Goal: Task Accomplishment & Management: Use online tool/utility

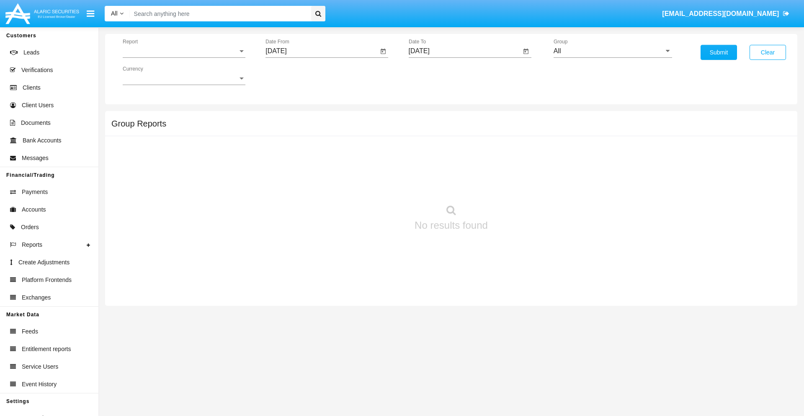
click at [184, 51] on span "Report" at bounding box center [180, 51] width 115 height 8
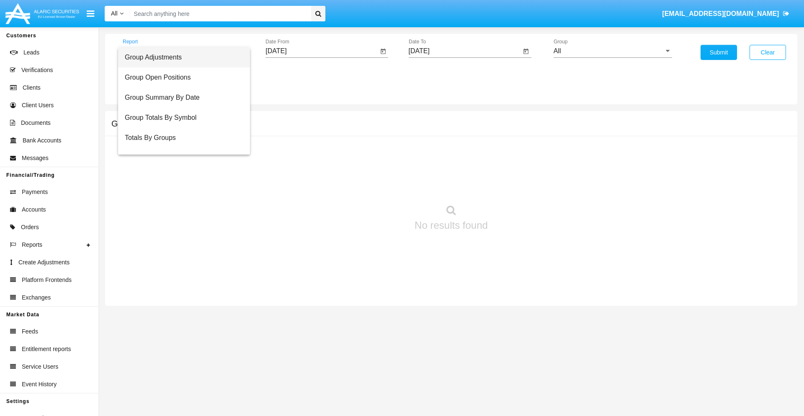
click at [181, 57] on span "Group Adjustments" at bounding box center [184, 57] width 119 height 20
click at [322, 51] on input "[DATE]" at bounding box center [322, 51] width 113 height 8
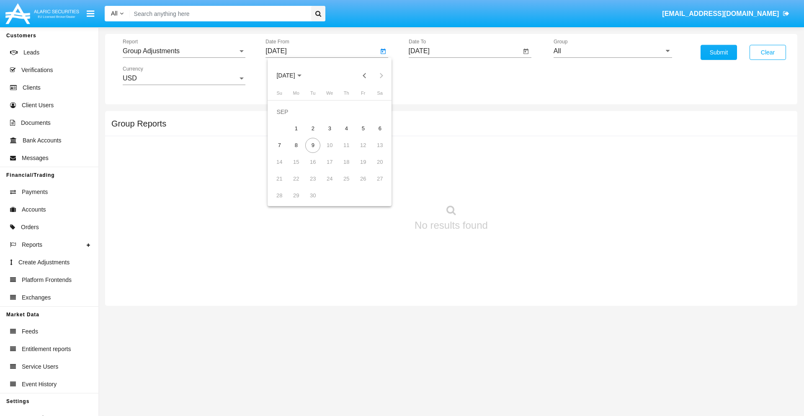
click at [293, 75] on span "[DATE]" at bounding box center [285, 75] width 18 height 7
click at [374, 185] on div "2025" at bounding box center [374, 185] width 26 height 15
click at [315, 135] on div "JUN" at bounding box center [315, 134] width 26 height 15
click at [296, 145] on div "9" at bounding box center [296, 145] width 15 height 15
type input "06/09/25"
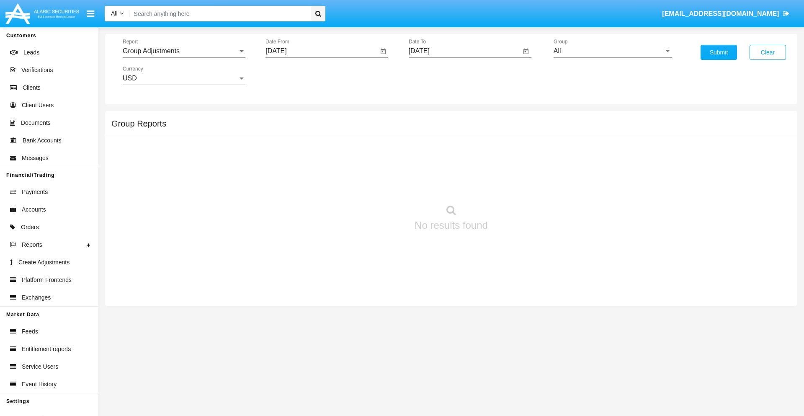
click at [465, 51] on input "[DATE]" at bounding box center [465, 51] width 113 height 8
click at [436, 75] on span "[DATE]" at bounding box center [429, 75] width 18 height 7
click at [517, 185] on div "2025" at bounding box center [517, 185] width 26 height 15
click at [429, 152] on div "SEP" at bounding box center [429, 151] width 26 height 15
click at [456, 145] on div "9" at bounding box center [456, 145] width 15 height 15
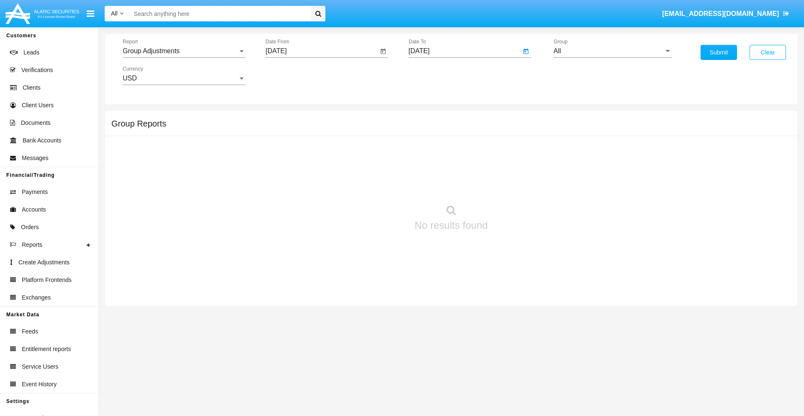
type input "09/09/25"
click at [613, 51] on input "All" at bounding box center [613, 51] width 119 height 8
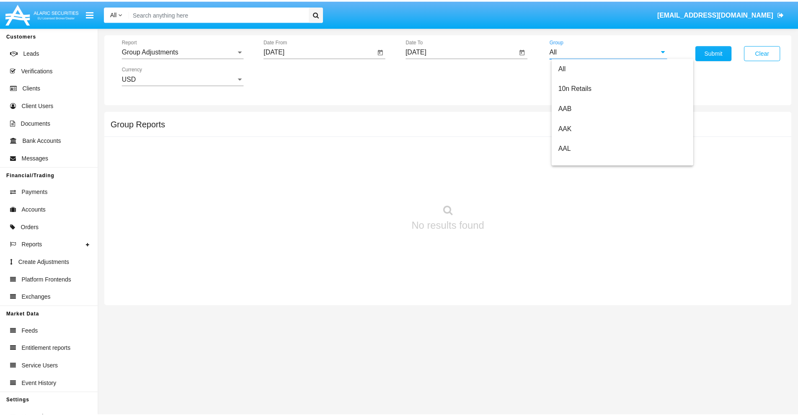
scroll to position [188, 0]
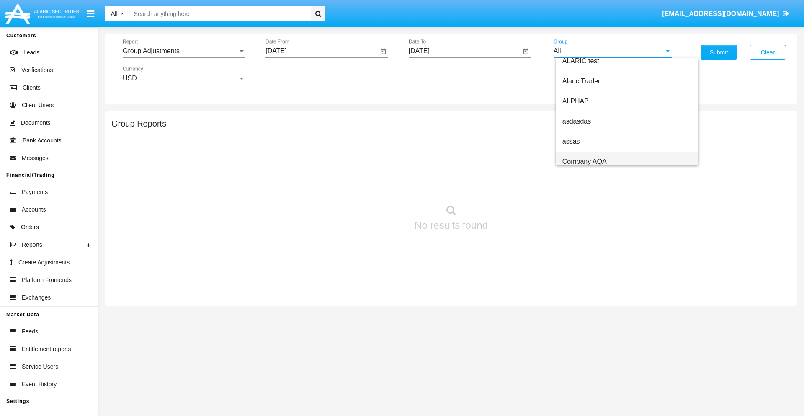
click at [584, 161] on span "Company AQA" at bounding box center [585, 161] width 44 height 7
type input "Company AQA"
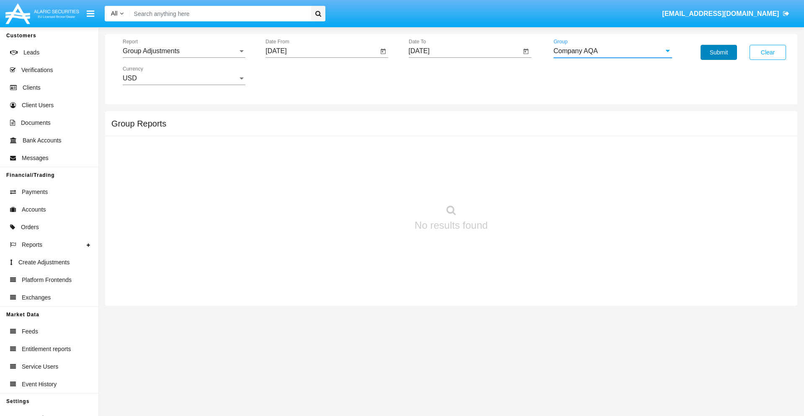
click at [719, 52] on button "Submit" at bounding box center [719, 52] width 36 height 15
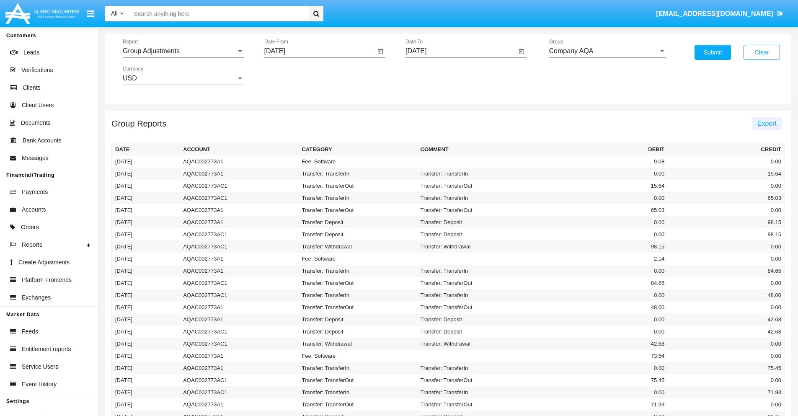
click at [767, 123] on span "Export" at bounding box center [766, 123] width 19 height 7
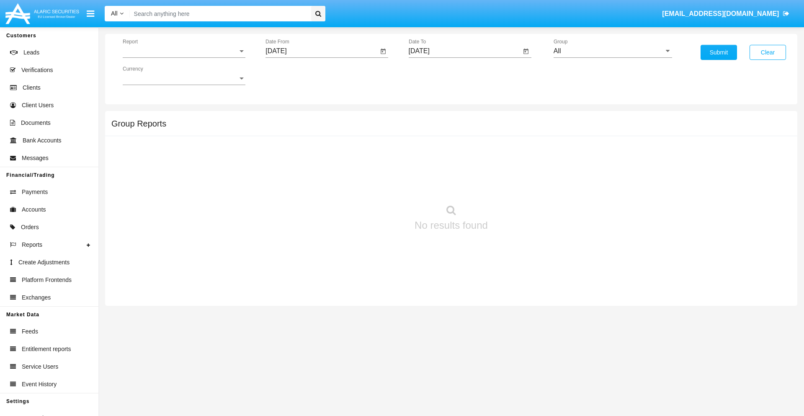
click at [184, 51] on span "Report" at bounding box center [180, 51] width 115 height 8
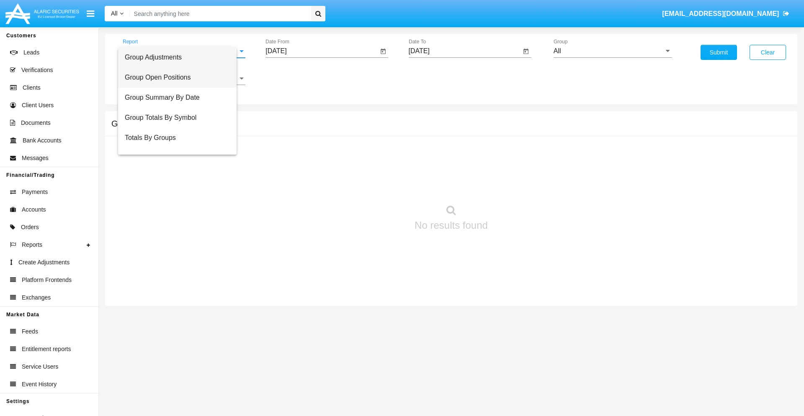
click at [181, 78] on span "Group Open Positions" at bounding box center [177, 77] width 105 height 20
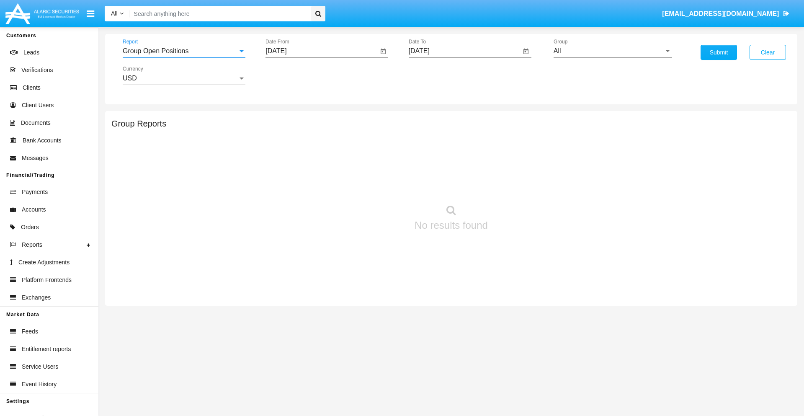
click at [322, 51] on input "[DATE]" at bounding box center [322, 51] width 113 height 8
click at [293, 75] on span "[DATE]" at bounding box center [285, 75] width 18 height 7
click at [374, 185] on div "2025" at bounding box center [374, 185] width 26 height 15
click at [374, 135] on div "AUG" at bounding box center [374, 134] width 26 height 15
click at [380, 128] on div "9" at bounding box center [379, 128] width 15 height 15
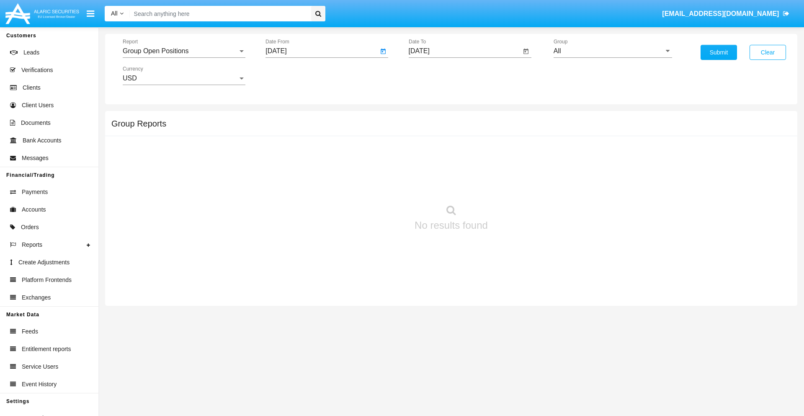
type input "08/09/25"
click at [465, 51] on input "[DATE]" at bounding box center [465, 51] width 113 height 8
click at [436, 75] on span "[DATE]" at bounding box center [429, 75] width 18 height 7
click at [517, 185] on div "2025" at bounding box center [517, 185] width 26 height 15
click at [429, 152] on div "SEP" at bounding box center [429, 151] width 26 height 15
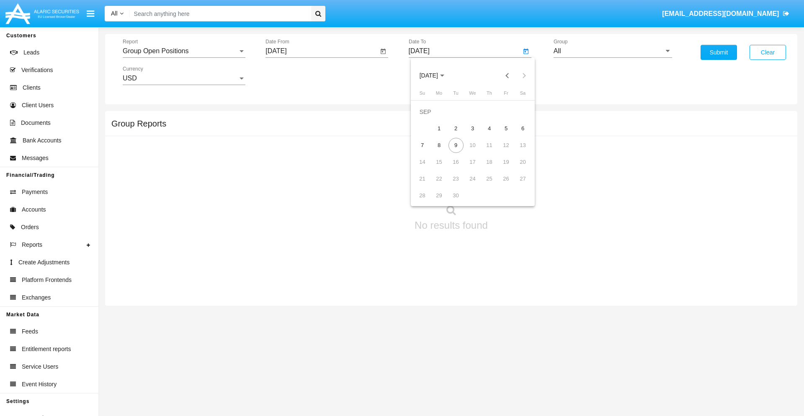
click at [456, 145] on div "9" at bounding box center [456, 145] width 15 height 15
type input "09/09/25"
click at [613, 51] on input "All" at bounding box center [613, 51] width 119 height 8
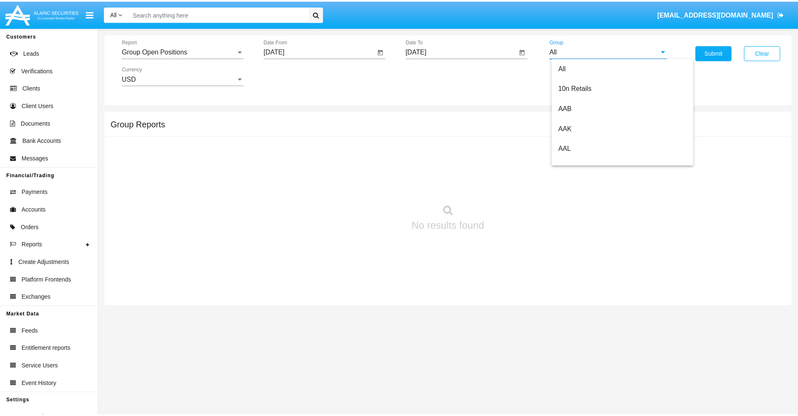
scroll to position [449, 0]
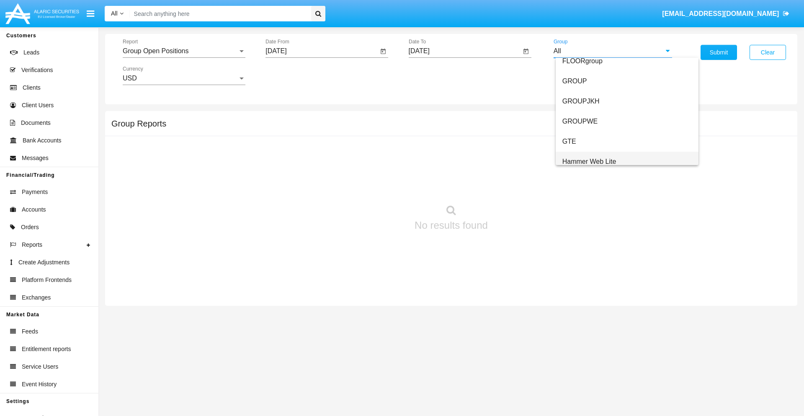
click at [589, 161] on span "Hammer Web Lite" at bounding box center [590, 161] width 54 height 7
type input "Hammer Web Lite"
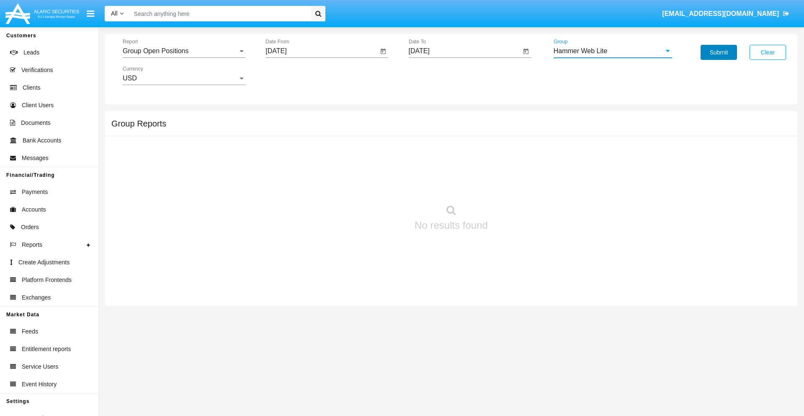
click at [719, 52] on button "Submit" at bounding box center [719, 52] width 36 height 15
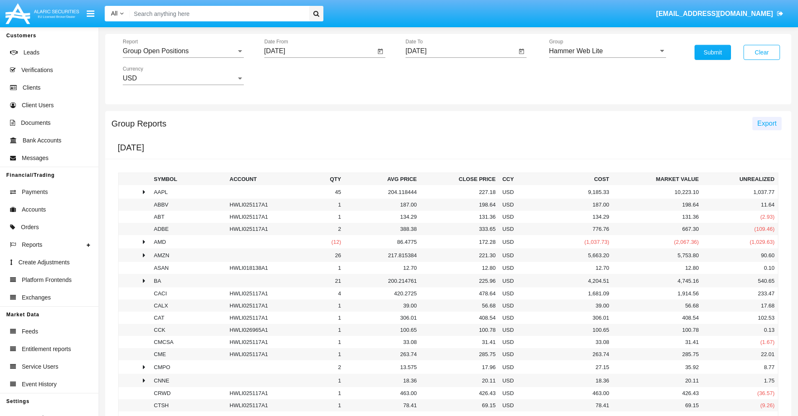
click at [767, 123] on span "Export" at bounding box center [766, 123] width 19 height 7
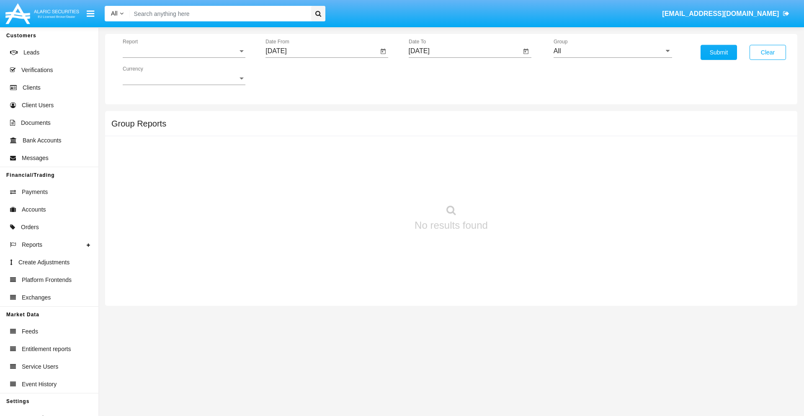
click at [184, 51] on span "Report" at bounding box center [180, 51] width 115 height 8
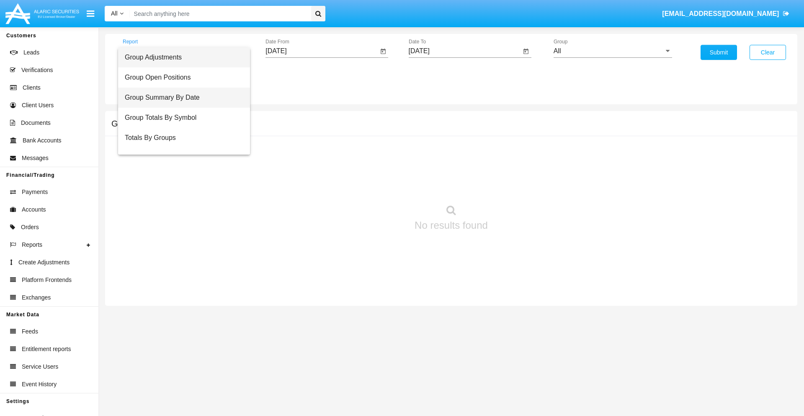
click at [181, 98] on span "Group Summary By Date" at bounding box center [184, 98] width 119 height 20
click at [322, 51] on input "[DATE]" at bounding box center [322, 51] width 113 height 8
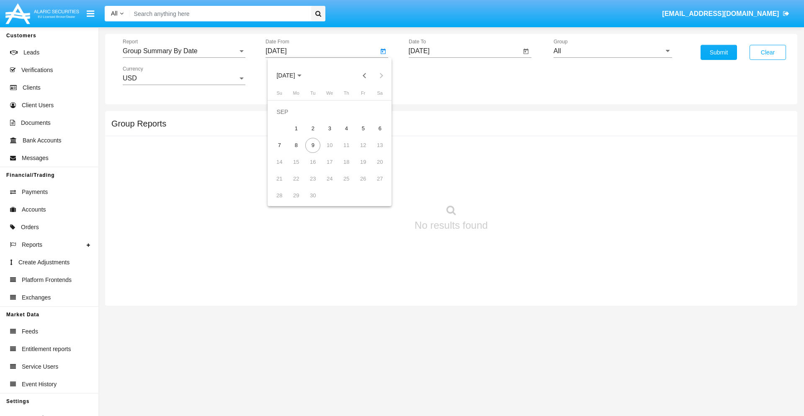
click at [293, 75] on span "[DATE]" at bounding box center [285, 75] width 18 height 7
click at [374, 185] on div "2025" at bounding box center [374, 185] width 26 height 15
click at [374, 135] on div "AUG" at bounding box center [374, 134] width 26 height 15
click at [380, 128] on div "9" at bounding box center [379, 128] width 15 height 15
type input "[DATE]"
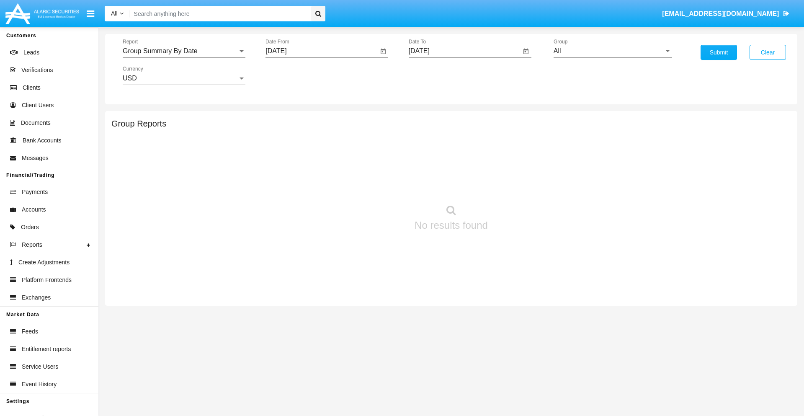
click at [465, 51] on input "[DATE]" at bounding box center [465, 51] width 113 height 8
click at [436, 75] on span "[DATE]" at bounding box center [429, 75] width 18 height 7
click at [517, 185] on div "2025" at bounding box center [517, 185] width 26 height 15
click at [429, 152] on div "SEP" at bounding box center [429, 151] width 26 height 15
click at [456, 145] on div "9" at bounding box center [456, 145] width 15 height 15
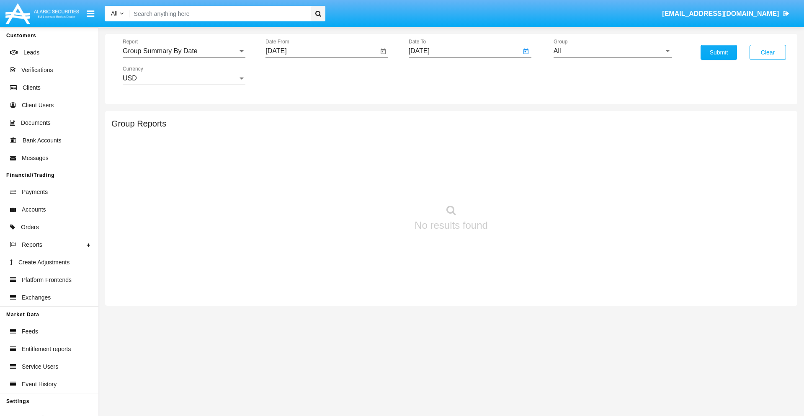
type input "[DATE]"
click at [613, 51] on input "All" at bounding box center [613, 51] width 119 height 8
type input "Hammer Web Lite"
click at [719, 52] on button "Submit" at bounding box center [719, 52] width 36 height 15
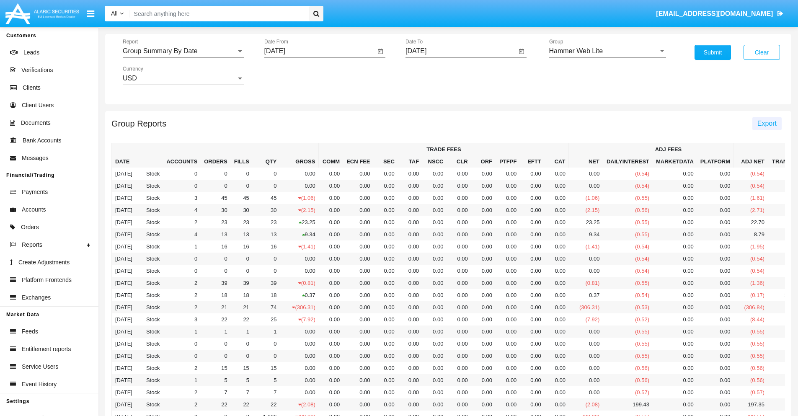
click at [767, 123] on span "Export" at bounding box center [766, 123] width 19 height 7
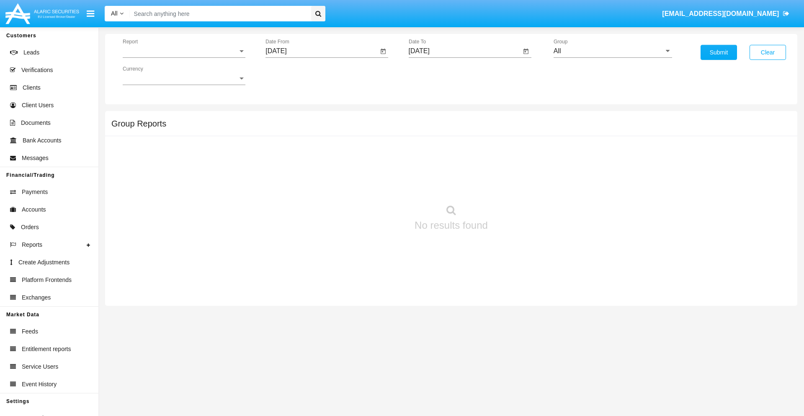
click at [184, 51] on span "Report" at bounding box center [180, 51] width 115 height 8
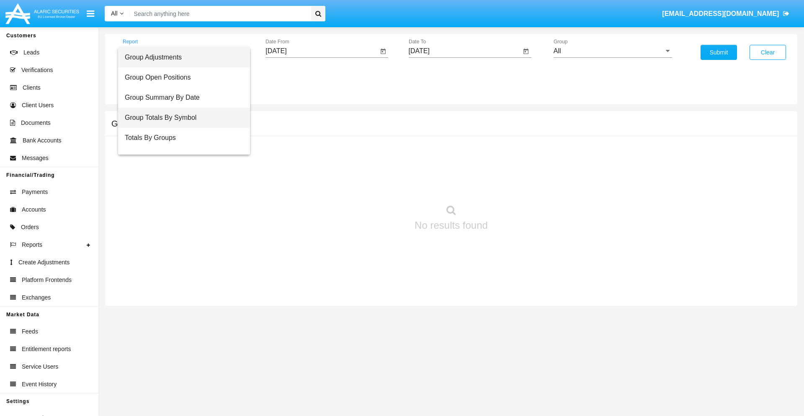
click at [181, 118] on span "Group Totals By Symbol" at bounding box center [184, 118] width 119 height 20
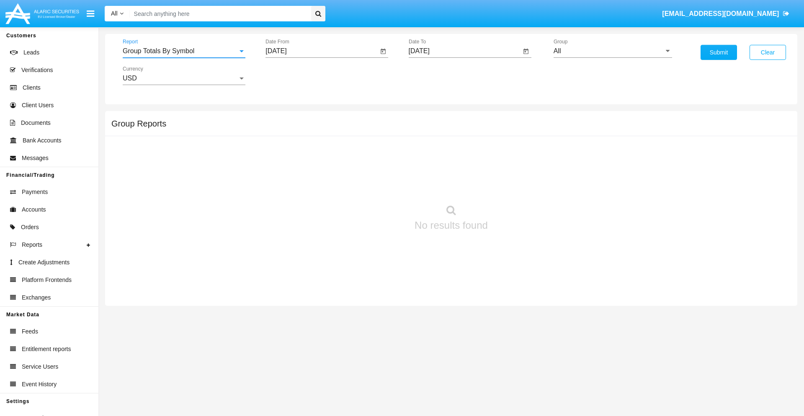
click at [322, 51] on input "[DATE]" at bounding box center [322, 51] width 113 height 8
click at [293, 75] on span "[DATE]" at bounding box center [285, 75] width 18 height 7
click at [374, 185] on div "2025" at bounding box center [374, 185] width 26 height 15
click at [374, 135] on div "AUG" at bounding box center [374, 134] width 26 height 15
click at [380, 128] on div "9" at bounding box center [379, 128] width 15 height 15
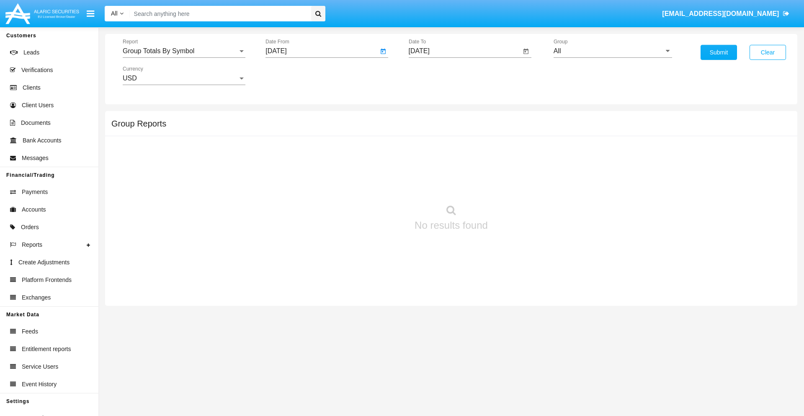
type input "[DATE]"
click at [465, 51] on input "[DATE]" at bounding box center [465, 51] width 113 height 8
click at [436, 75] on span "[DATE]" at bounding box center [429, 75] width 18 height 7
click at [517, 185] on div "2025" at bounding box center [517, 185] width 26 height 15
click at [429, 152] on div "SEP" at bounding box center [429, 151] width 26 height 15
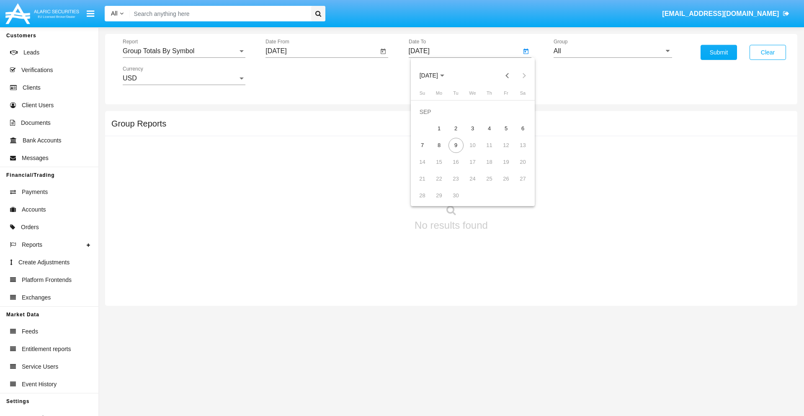
click at [456, 145] on div "9" at bounding box center [456, 145] width 15 height 15
type input "[DATE]"
click at [613, 51] on input "All" at bounding box center [613, 51] width 119 height 8
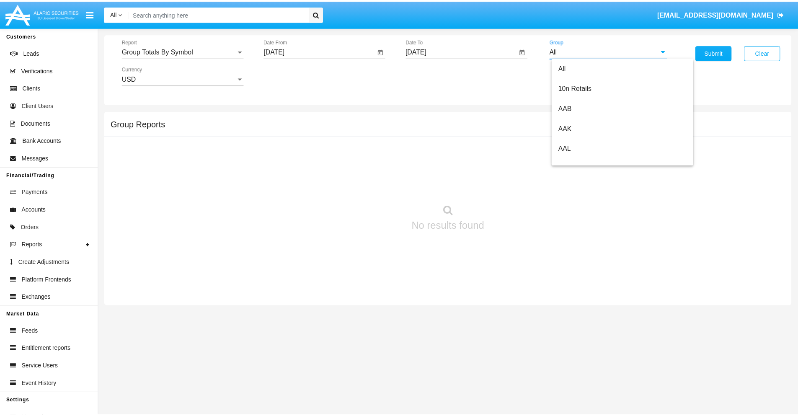
scroll to position [449, 0]
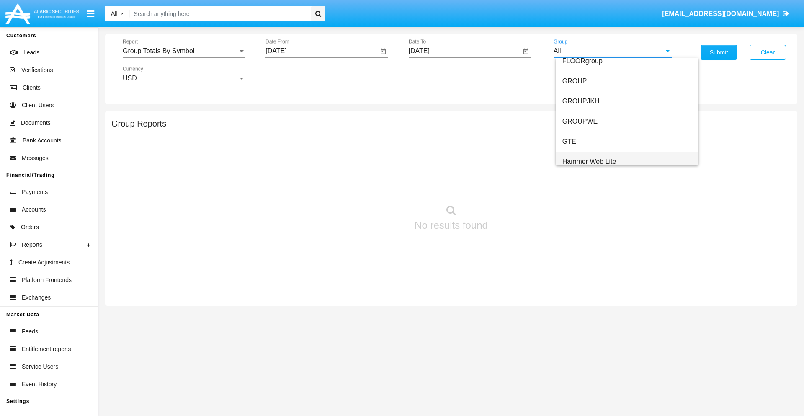
click at [589, 161] on span "Hammer Web Lite" at bounding box center [590, 161] width 54 height 7
type input "Hammer Web Lite"
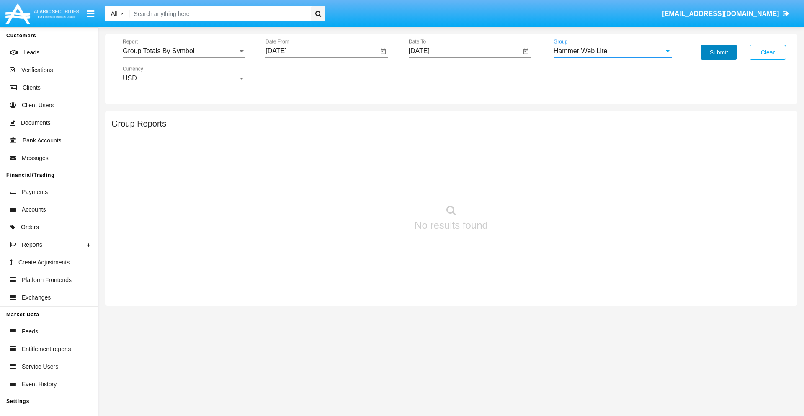
click at [719, 52] on button "Submit" at bounding box center [719, 52] width 36 height 15
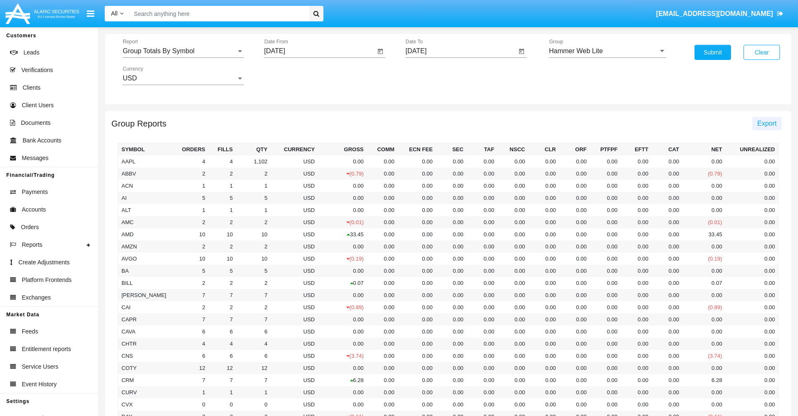
click at [767, 123] on span "Export" at bounding box center [766, 123] width 19 height 7
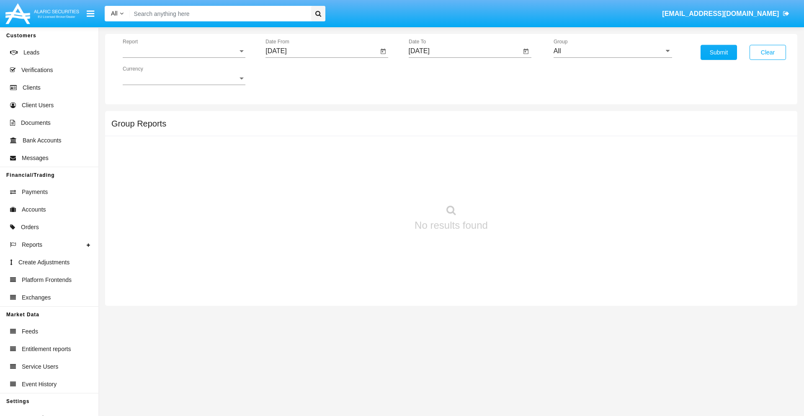
click at [184, 51] on span "Report" at bounding box center [180, 51] width 115 height 8
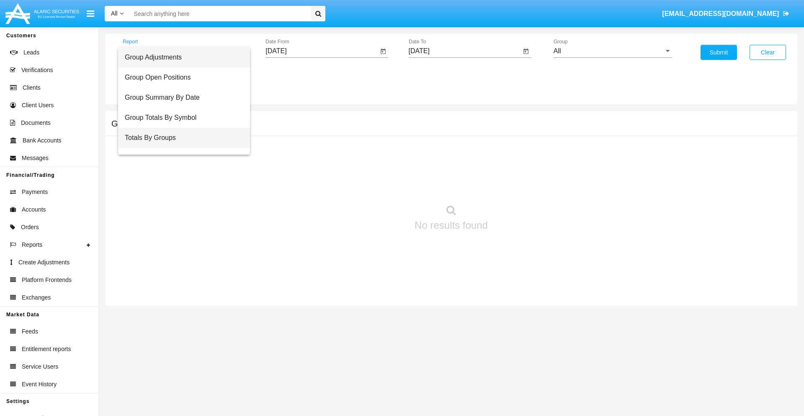
click at [181, 138] on span "Totals By Groups" at bounding box center [184, 138] width 119 height 20
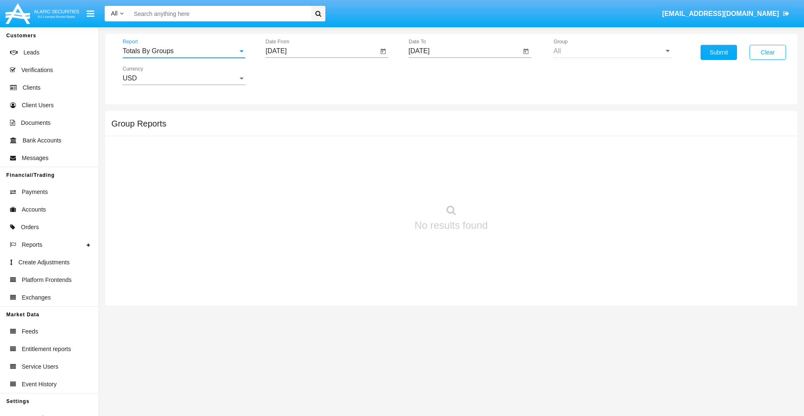
click at [322, 51] on input "[DATE]" at bounding box center [322, 51] width 113 height 8
click at [293, 75] on span "[DATE]" at bounding box center [285, 75] width 18 height 7
click at [374, 185] on div "2025" at bounding box center [374, 185] width 26 height 15
click at [374, 135] on div "AUG" at bounding box center [374, 134] width 26 height 15
click at [296, 178] on div "25" at bounding box center [296, 178] width 15 height 15
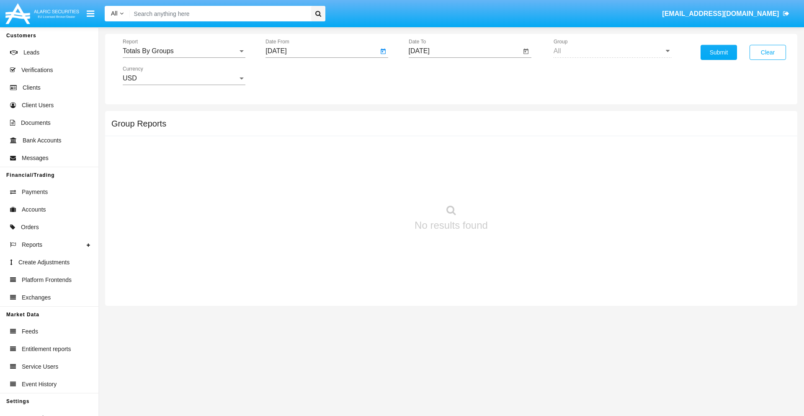
type input "08/25/25"
click at [465, 51] on input "[DATE]" at bounding box center [465, 51] width 113 height 8
click at [436, 75] on span "[DATE]" at bounding box center [429, 75] width 18 height 7
click at [517, 185] on div "2025" at bounding box center [517, 185] width 26 height 15
click at [429, 152] on div "SEP" at bounding box center [429, 151] width 26 height 15
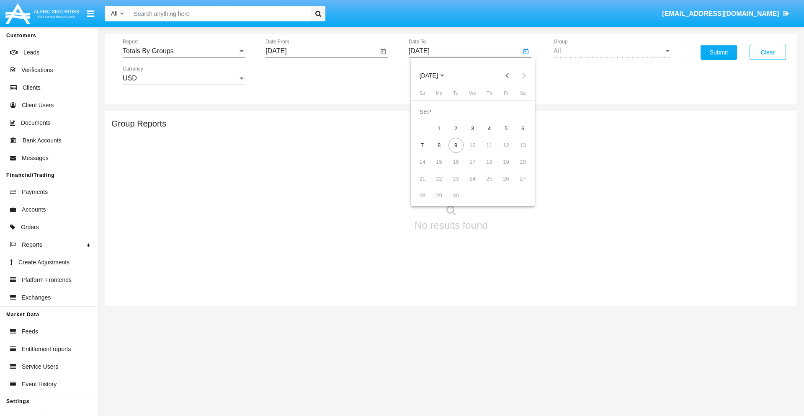
click at [456, 145] on div "9" at bounding box center [456, 145] width 15 height 15
type input "[DATE]"
click at [719, 52] on button "Submit" at bounding box center [719, 52] width 36 height 15
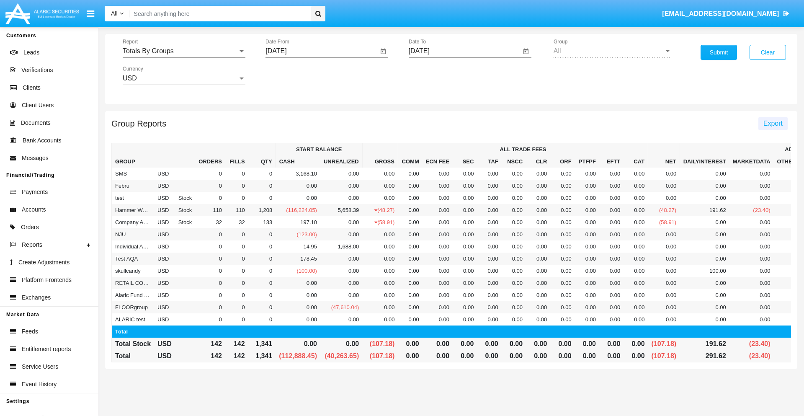
click at [773, 123] on span "Export" at bounding box center [773, 123] width 19 height 7
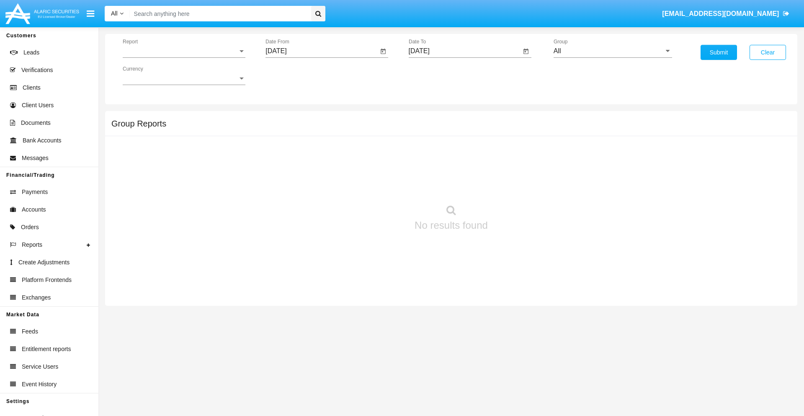
click at [184, 51] on span "Report" at bounding box center [180, 51] width 115 height 8
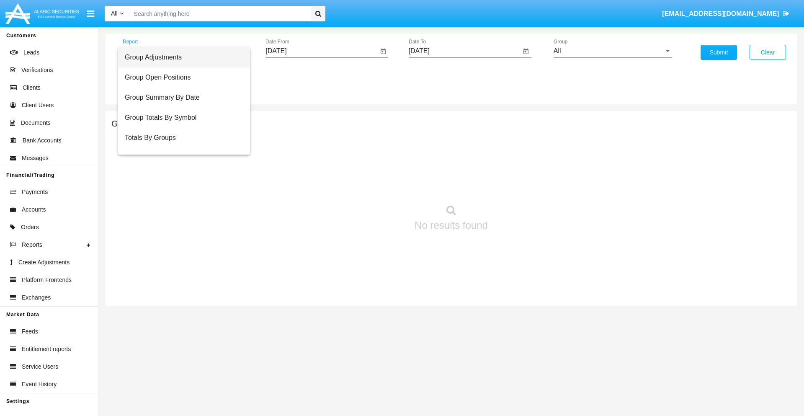
scroll to position [13, 0]
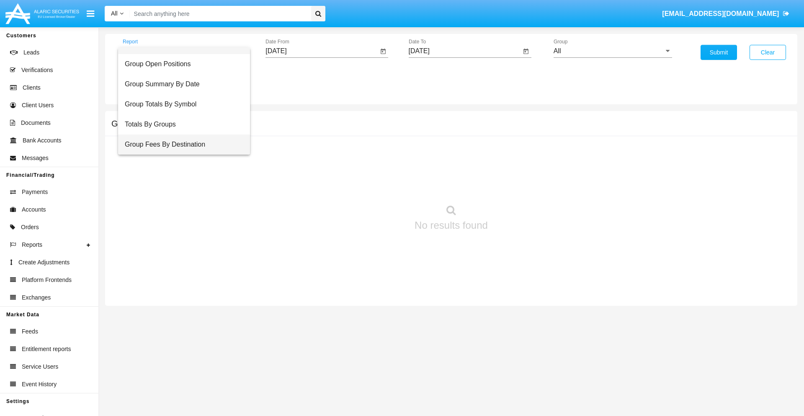
click at [181, 145] on span "Group Fees By Destination" at bounding box center [184, 144] width 119 height 20
click at [322, 51] on input "[DATE]" at bounding box center [322, 51] width 113 height 8
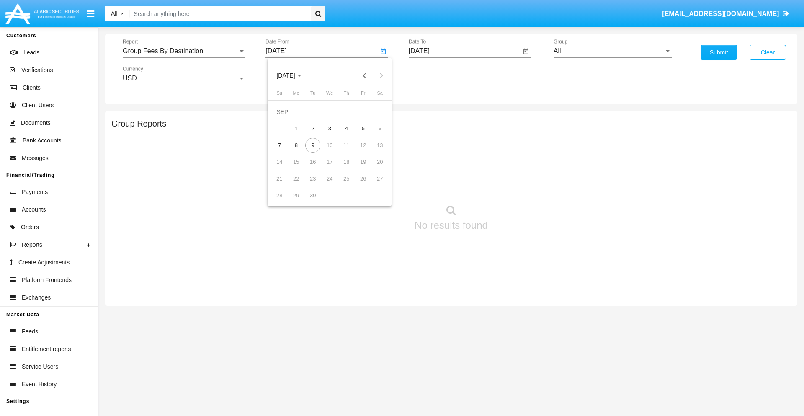
click at [293, 75] on span "[DATE]" at bounding box center [285, 75] width 18 height 7
click at [374, 185] on div "2025" at bounding box center [374, 185] width 26 height 15
click at [344, 135] on div "[DATE]" at bounding box center [344, 134] width 26 height 15
click at [330, 145] on div "9" at bounding box center [329, 145] width 15 height 15
type input "[DATE]"
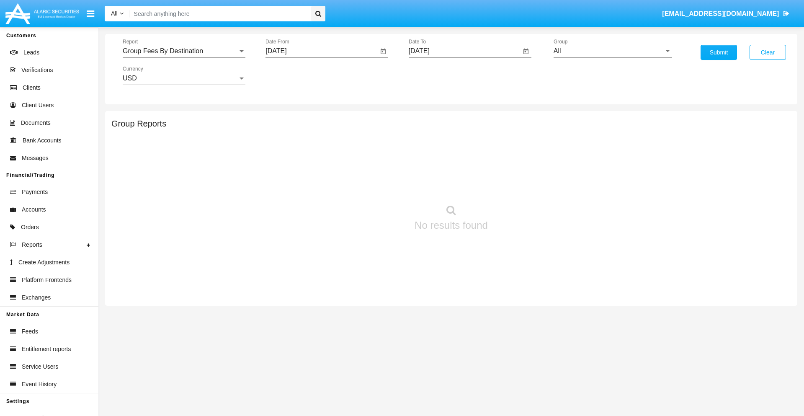
click at [465, 51] on input "[DATE]" at bounding box center [465, 51] width 113 height 8
click at [436, 75] on span "[DATE]" at bounding box center [429, 75] width 18 height 7
click at [517, 185] on div "2025" at bounding box center [517, 185] width 26 height 15
click at [429, 152] on div "SEP" at bounding box center [429, 151] width 26 height 15
click at [456, 145] on div "9" at bounding box center [456, 145] width 15 height 15
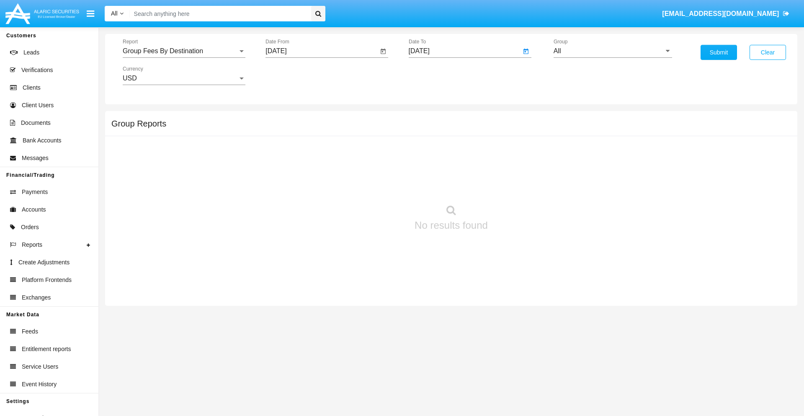
type input "[DATE]"
click at [613, 51] on input "All" at bounding box center [613, 51] width 119 height 8
click at [589, 161] on span "Hammer Web Lite" at bounding box center [590, 161] width 54 height 7
type input "Hammer Web Lite"
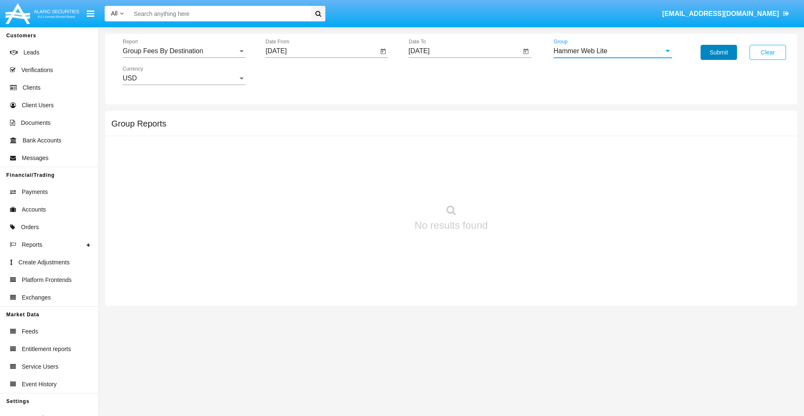
click at [719, 52] on button "Submit" at bounding box center [719, 52] width 36 height 15
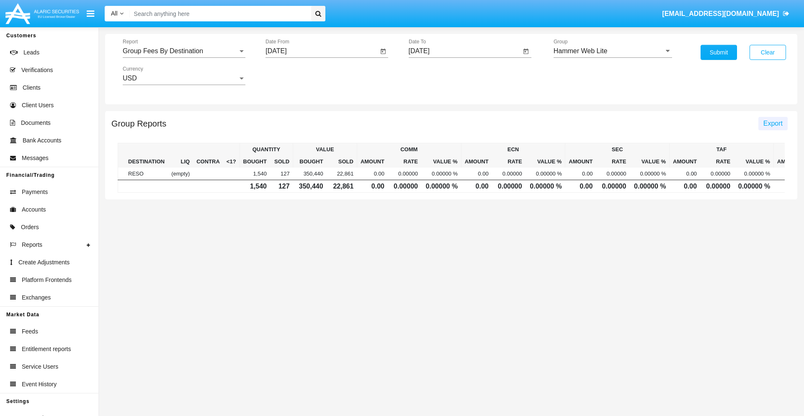
click at [773, 123] on span "Export" at bounding box center [773, 123] width 19 height 7
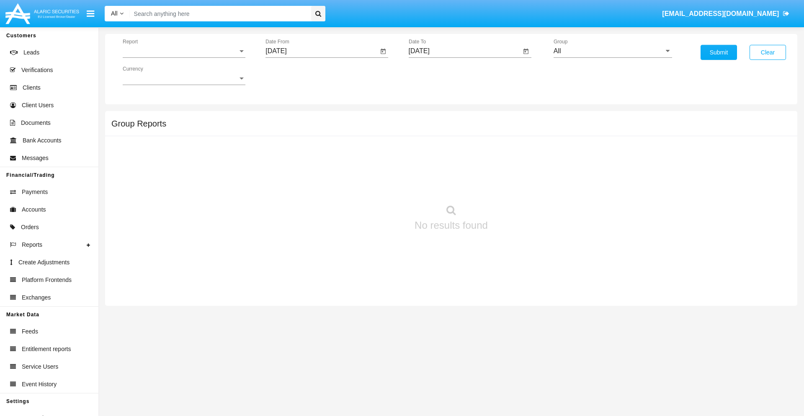
click at [184, 51] on span "Report" at bounding box center [180, 51] width 115 height 8
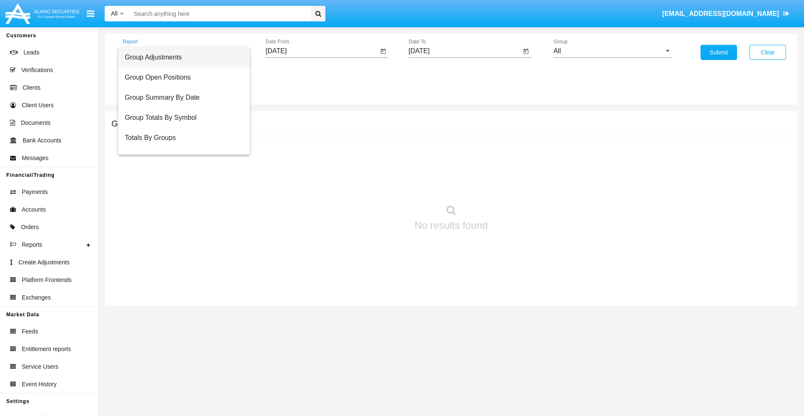
click at [181, 168] on span "Totals By Accounts" at bounding box center [184, 178] width 119 height 20
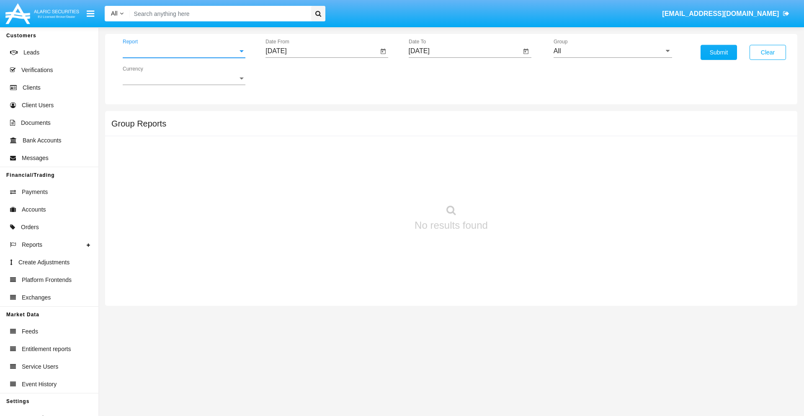
scroll to position [34, 0]
click at [322, 51] on input "[DATE]" at bounding box center [322, 51] width 113 height 8
click at [293, 75] on span "[DATE]" at bounding box center [285, 75] width 18 height 7
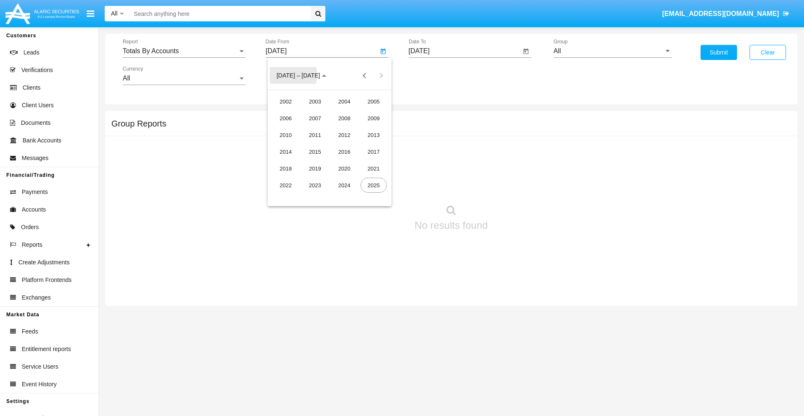
click at [374, 185] on div "2025" at bounding box center [374, 185] width 26 height 15
click at [374, 135] on div "AUG" at bounding box center [374, 134] width 26 height 15
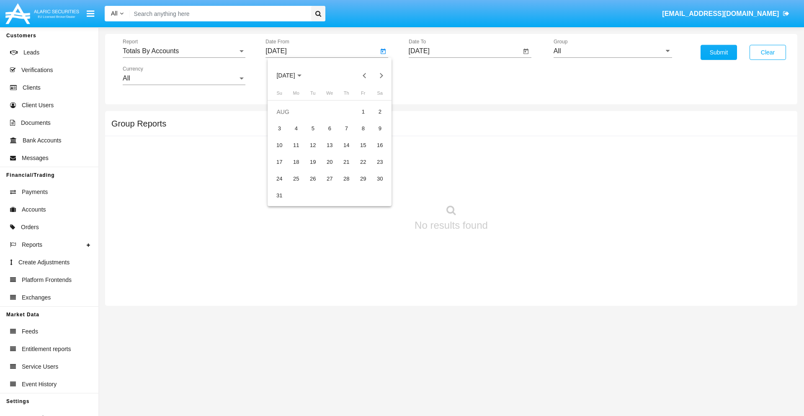
click at [296, 178] on div "25" at bounding box center [296, 178] width 15 height 15
type input "08/25/25"
click at [465, 51] on input "[DATE]" at bounding box center [465, 51] width 113 height 8
click at [436, 75] on span "[DATE]" at bounding box center [429, 75] width 18 height 7
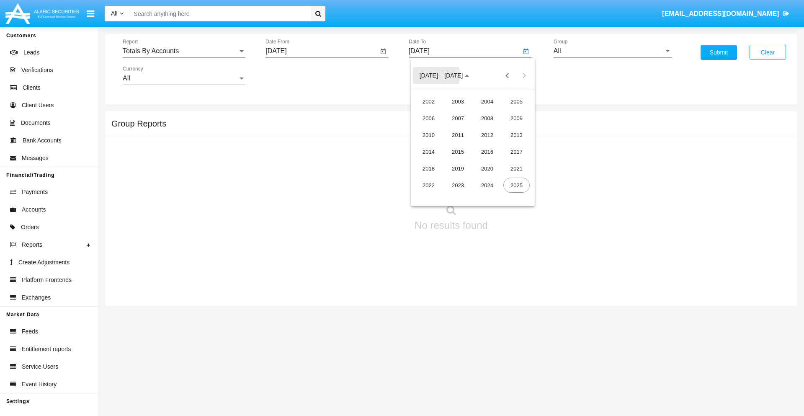
click at [517, 185] on div "2025" at bounding box center [517, 185] width 26 height 15
click at [429, 152] on div "SEP" at bounding box center [429, 151] width 26 height 15
click at [456, 145] on div "9" at bounding box center [456, 145] width 15 height 15
type input "09/09/25"
click at [613, 51] on input "All" at bounding box center [613, 51] width 119 height 8
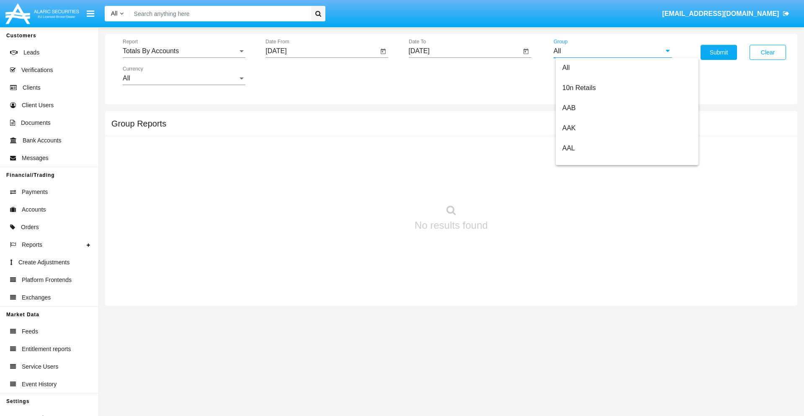
type input "Hammer Web Lite"
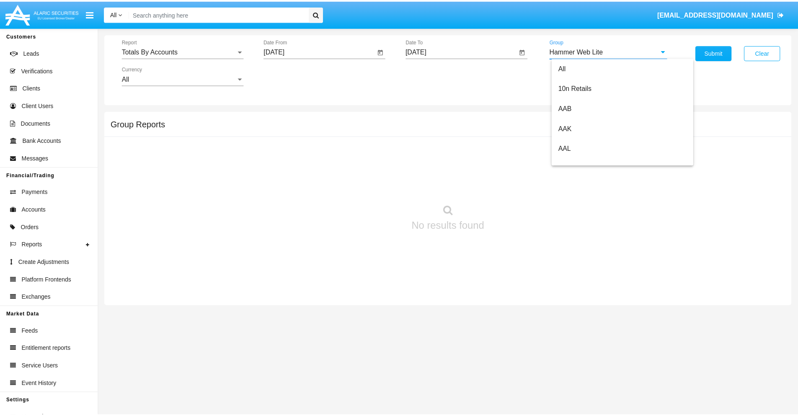
scroll to position [0, 0]
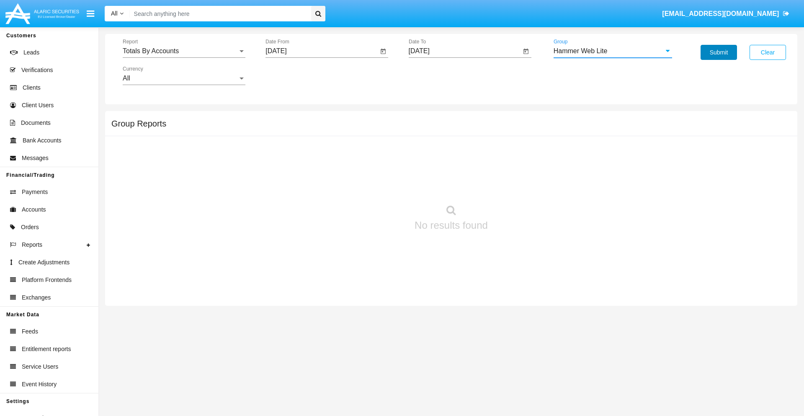
click at [719, 52] on button "Submit" at bounding box center [719, 52] width 36 height 15
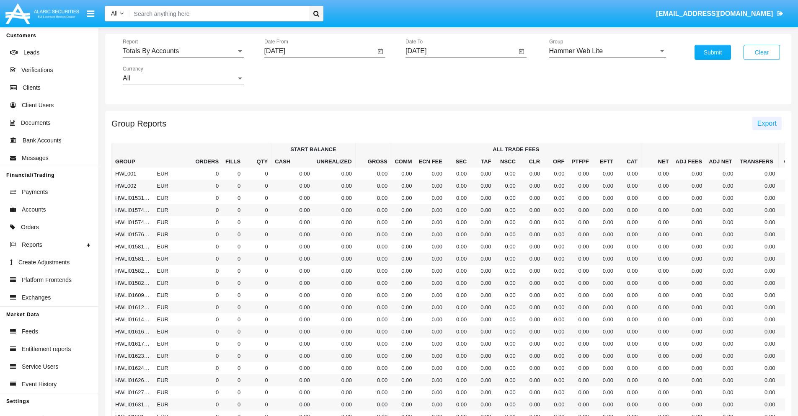
click at [767, 123] on span "Export" at bounding box center [766, 123] width 19 height 7
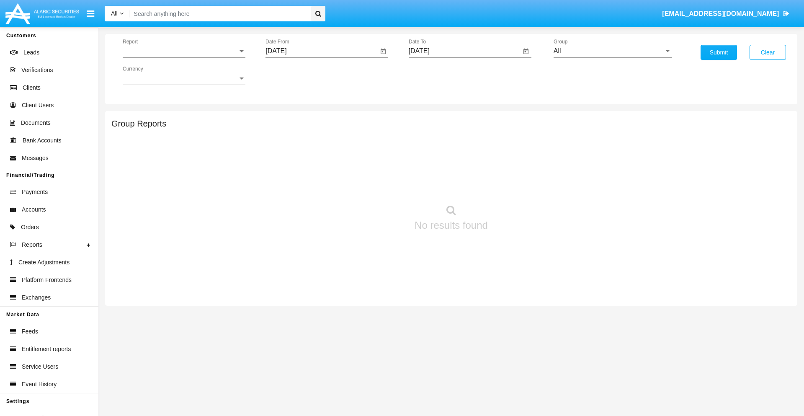
click at [184, 51] on span "Report" at bounding box center [180, 51] width 115 height 8
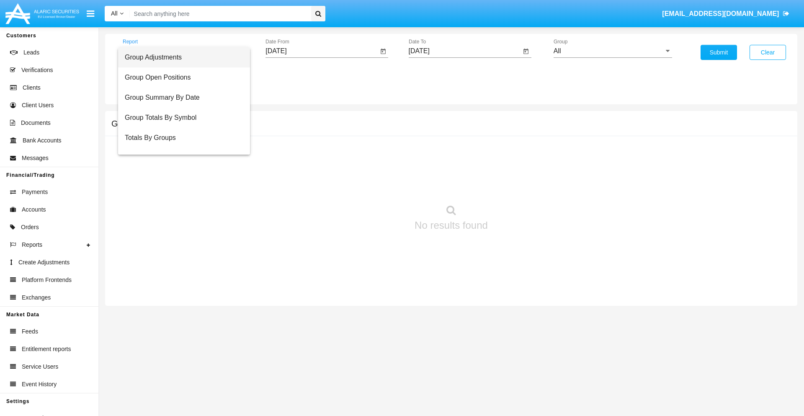
click at [181, 57] on span "Group Adjustments" at bounding box center [184, 57] width 119 height 20
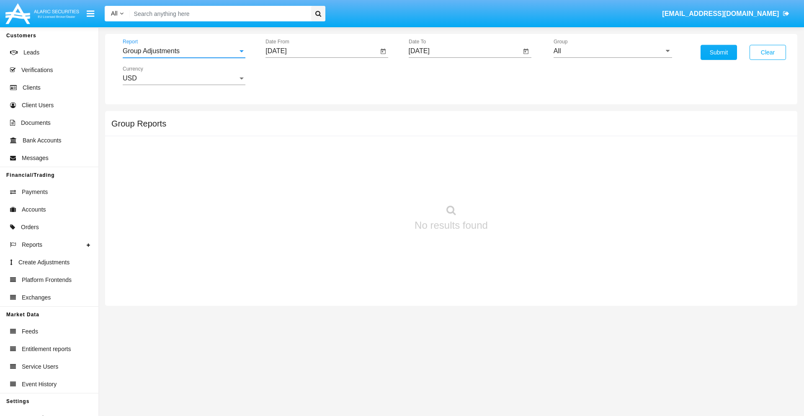
click at [322, 51] on input "[DATE]" at bounding box center [322, 51] width 113 height 8
click at [293, 75] on span "[DATE]" at bounding box center [285, 75] width 18 height 7
click at [315, 168] on div "2019" at bounding box center [315, 168] width 26 height 15
click at [286, 118] on div "JAN" at bounding box center [286, 118] width 26 height 15
click at [313, 128] on div "1" at bounding box center [312, 128] width 15 height 15
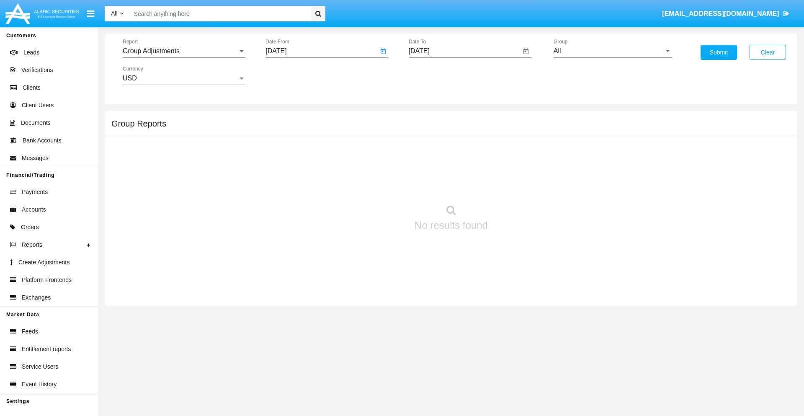
type input "[DATE]"
click at [465, 51] on input "[DATE]" at bounding box center [465, 51] width 113 height 8
click at [436, 75] on span "[DATE]" at bounding box center [429, 75] width 18 height 7
click at [458, 168] on div "2019" at bounding box center [458, 168] width 26 height 15
click at [429, 118] on div "JAN" at bounding box center [429, 118] width 26 height 15
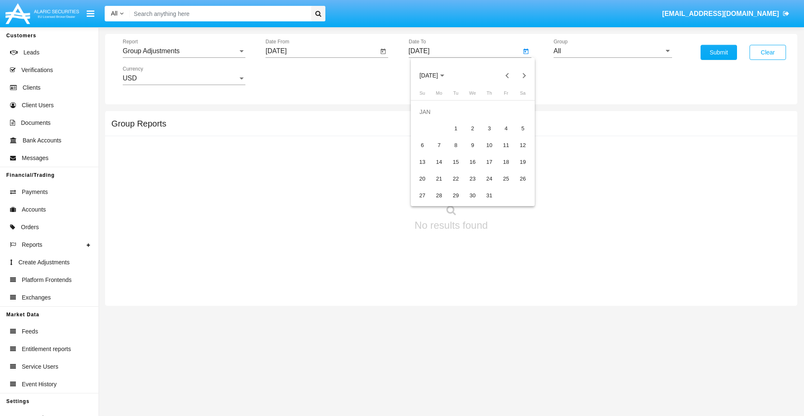
click at [456, 128] on div "1" at bounding box center [456, 128] width 15 height 15
type input "[DATE]"
click at [613, 51] on input "All" at bounding box center [613, 51] width 119 height 8
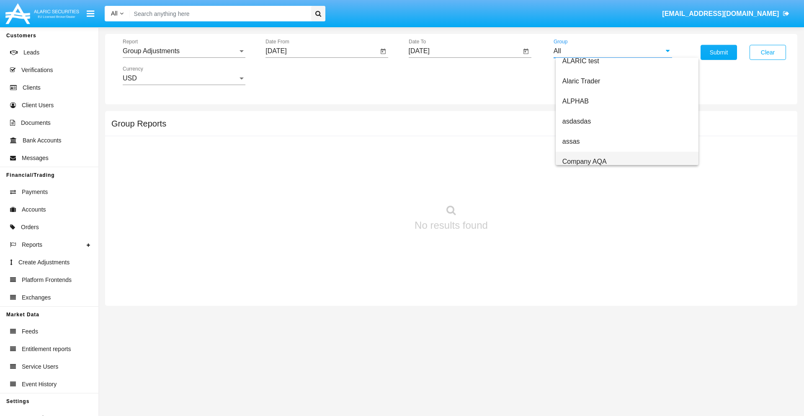
click at [584, 161] on span "Company AQA" at bounding box center [585, 161] width 44 height 7
type input "Company AQA"
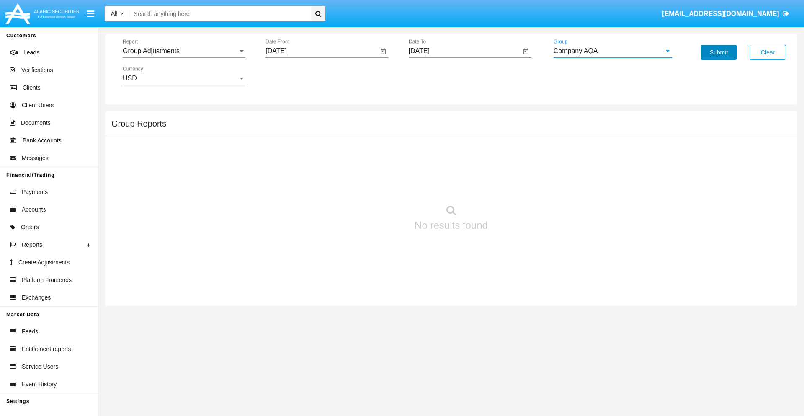
click at [719, 52] on button "Submit" at bounding box center [719, 52] width 36 height 15
click at [184, 51] on span "Report" at bounding box center [180, 51] width 115 height 8
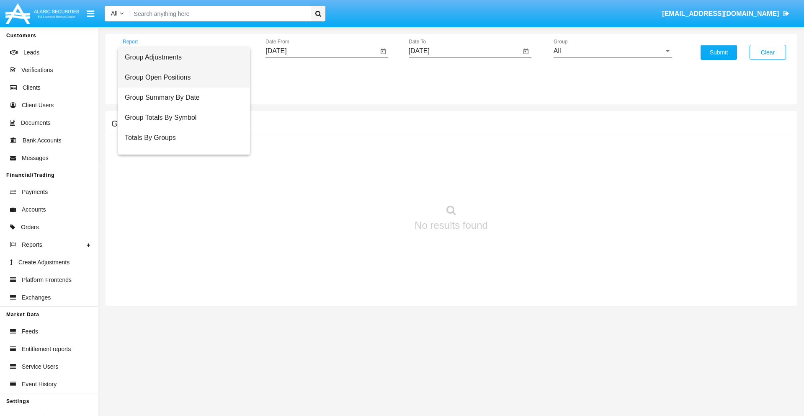
click at [181, 78] on span "Group Open Positions" at bounding box center [184, 77] width 119 height 20
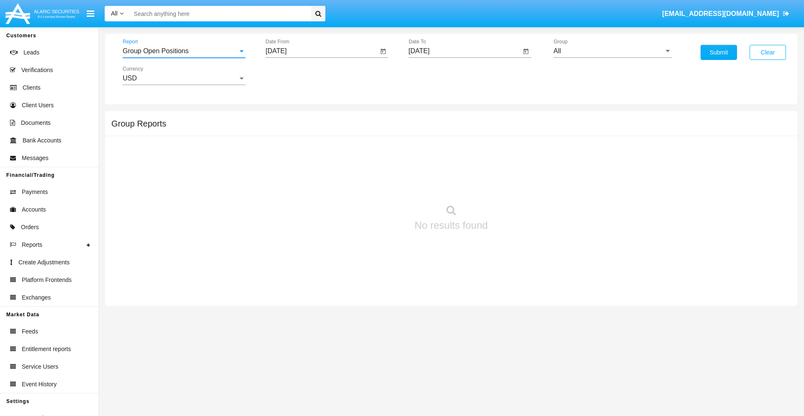
click at [322, 51] on input "[DATE]" at bounding box center [322, 51] width 113 height 8
click at [293, 75] on span "[DATE]" at bounding box center [285, 75] width 18 height 7
click at [315, 168] on div "2019" at bounding box center [315, 168] width 26 height 15
click at [286, 118] on div "JAN" at bounding box center [286, 118] width 26 height 15
click at [313, 128] on div "1" at bounding box center [312, 128] width 15 height 15
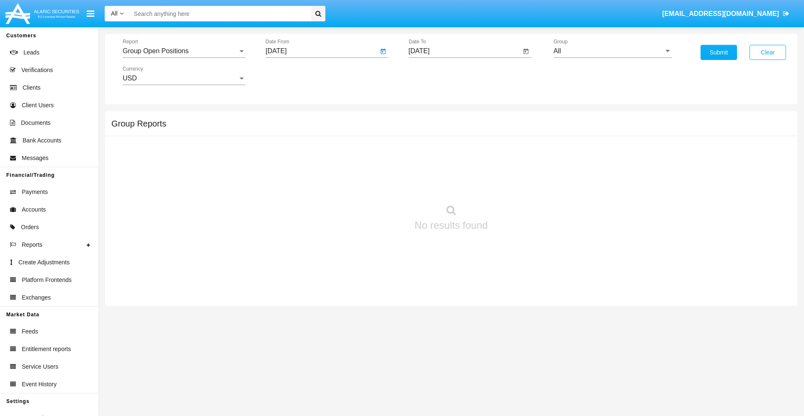
type input "[DATE]"
click at [465, 51] on input "[DATE]" at bounding box center [465, 51] width 113 height 8
click at [436, 75] on span "[DATE]" at bounding box center [429, 75] width 18 height 7
click at [458, 168] on div "2019" at bounding box center [458, 168] width 26 height 15
click at [429, 118] on div "JAN" at bounding box center [429, 118] width 26 height 15
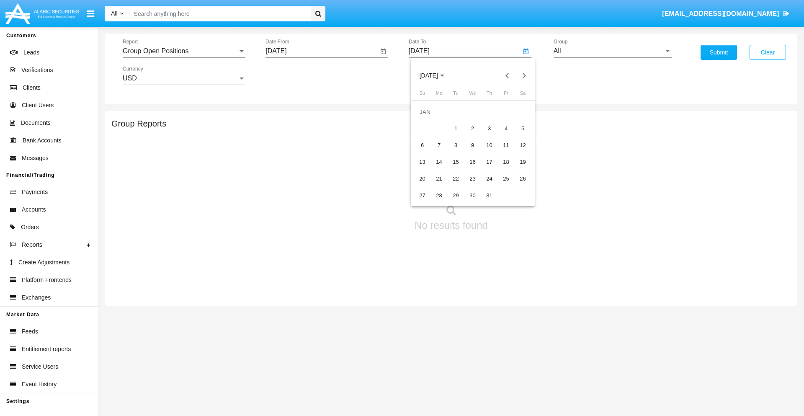
click at [456, 128] on div "1" at bounding box center [456, 128] width 15 height 15
type input "01/01/19"
click at [613, 51] on input "All" at bounding box center [613, 51] width 119 height 8
click at [584, 346] on span "Company AQA" at bounding box center [585, 349] width 44 height 7
type input "Company AQA"
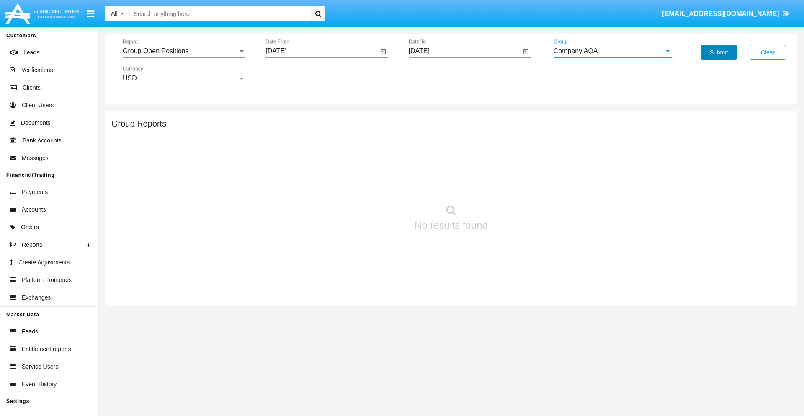
click at [719, 52] on button "Submit" at bounding box center [719, 52] width 36 height 15
click at [184, 51] on span "Report" at bounding box center [180, 51] width 115 height 8
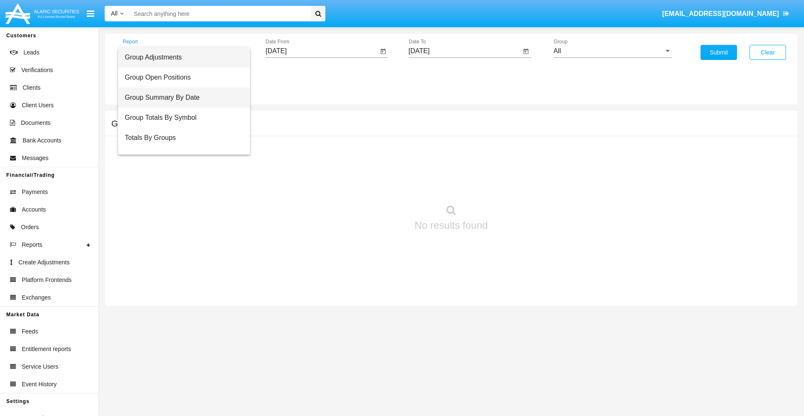
click at [181, 98] on span "Group Summary By Date" at bounding box center [184, 98] width 119 height 20
click at [322, 51] on input "[DATE]" at bounding box center [322, 51] width 113 height 8
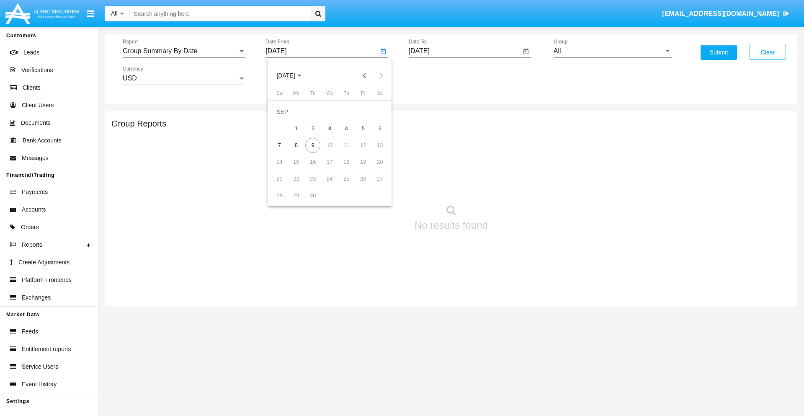
click at [293, 75] on span "[DATE]" at bounding box center [285, 75] width 18 height 7
click at [315, 168] on div "2019" at bounding box center [315, 168] width 26 height 15
click at [286, 118] on div "JAN" at bounding box center [286, 118] width 26 height 15
click at [313, 128] on div "1" at bounding box center [312, 128] width 15 height 15
type input "[DATE]"
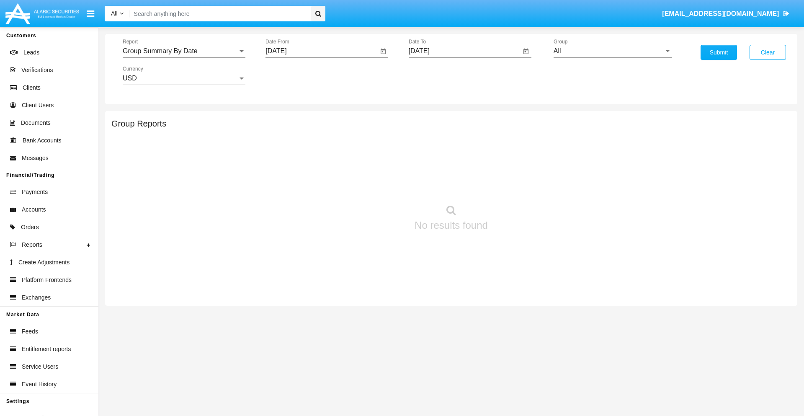
click at [465, 51] on input "[DATE]" at bounding box center [465, 51] width 113 height 8
click at [436, 75] on span "[DATE]" at bounding box center [429, 75] width 18 height 7
click at [458, 168] on div "2019" at bounding box center [458, 168] width 26 height 15
click at [429, 118] on div "JAN" at bounding box center [429, 118] width 26 height 15
click at [456, 128] on div "1" at bounding box center [456, 128] width 15 height 15
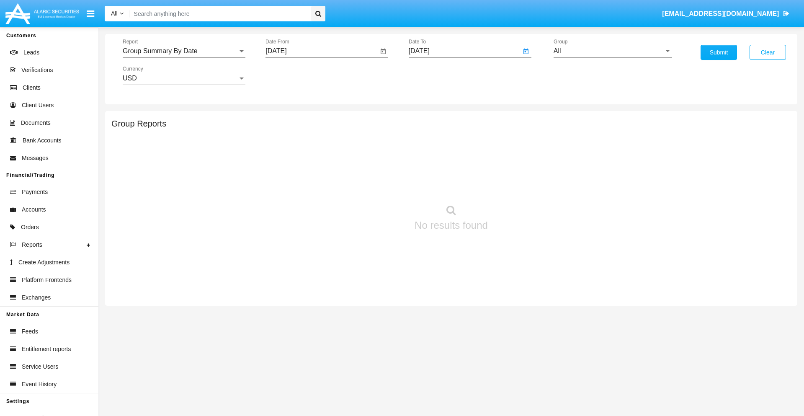
type input "[DATE]"
click at [613, 51] on input "All" at bounding box center [613, 51] width 119 height 8
click at [584, 346] on span "Company AQA" at bounding box center [585, 349] width 44 height 7
type input "Company AQA"
click at [719, 52] on button "Submit" at bounding box center [719, 52] width 36 height 15
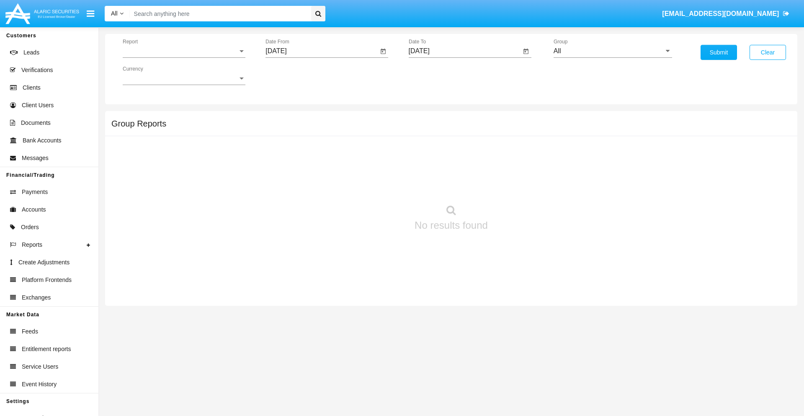
click at [184, 51] on span "Report" at bounding box center [180, 51] width 115 height 8
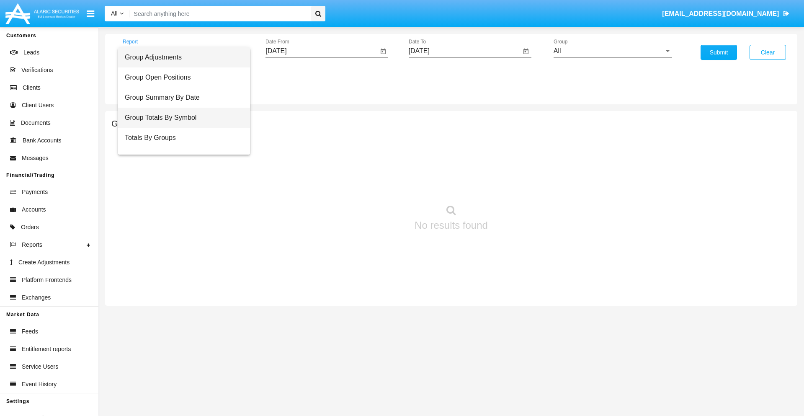
click at [181, 118] on span "Group Totals By Symbol" at bounding box center [184, 118] width 119 height 20
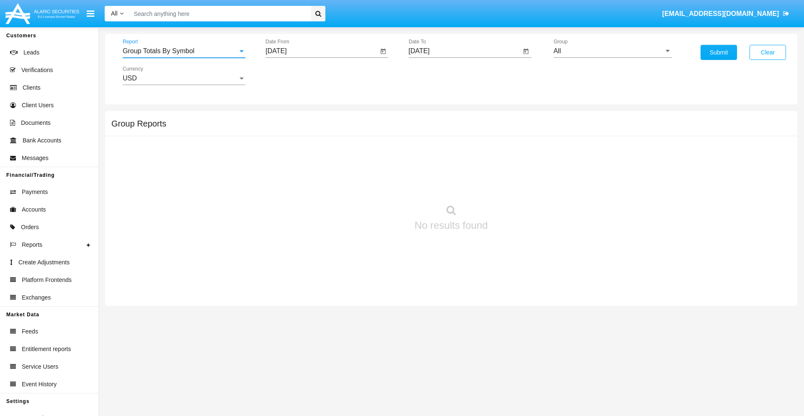
click at [322, 51] on input "[DATE]" at bounding box center [322, 51] width 113 height 8
click at [293, 75] on span "[DATE]" at bounding box center [285, 75] width 18 height 7
click at [315, 168] on div "2019" at bounding box center [315, 168] width 26 height 15
click at [286, 118] on div "JAN" at bounding box center [286, 118] width 26 height 15
click at [313, 128] on div "1" at bounding box center [312, 128] width 15 height 15
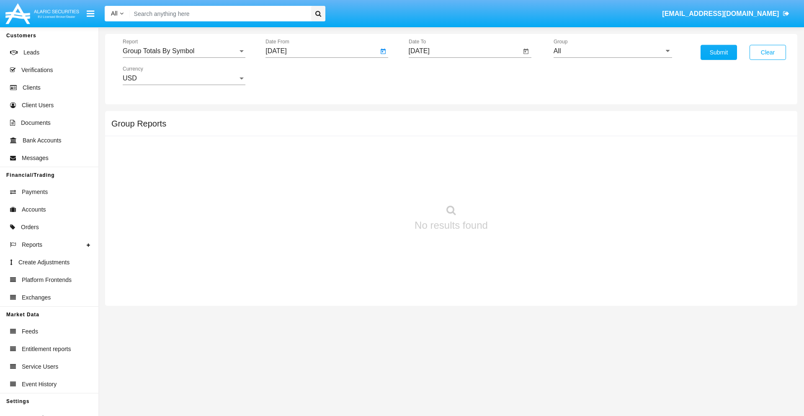
type input "[DATE]"
click at [465, 51] on input "[DATE]" at bounding box center [465, 51] width 113 height 8
click at [436, 75] on span "[DATE]" at bounding box center [429, 75] width 18 height 7
click at [458, 168] on div "2019" at bounding box center [458, 168] width 26 height 15
click at [429, 118] on div "JAN" at bounding box center [429, 118] width 26 height 15
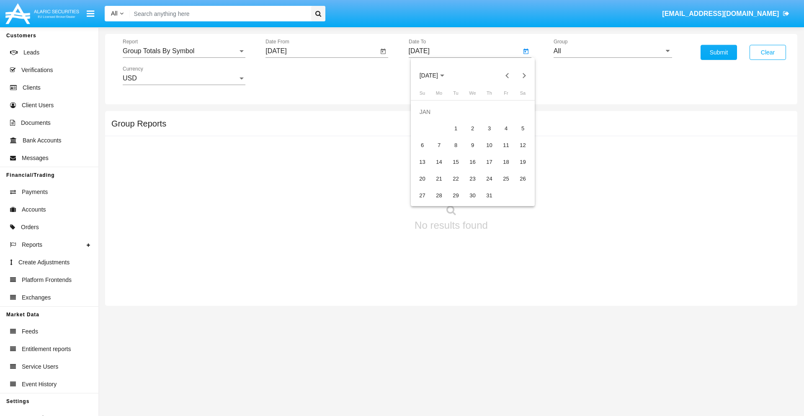
click at [456, 128] on div "1" at bounding box center [456, 128] width 15 height 15
type input "[DATE]"
click at [613, 51] on input "All" at bounding box center [613, 51] width 119 height 8
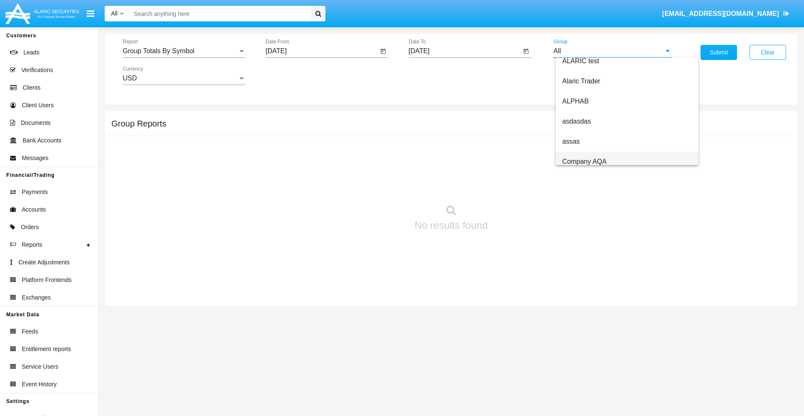
click at [584, 161] on span "Company AQA" at bounding box center [585, 161] width 44 height 7
type input "Company AQA"
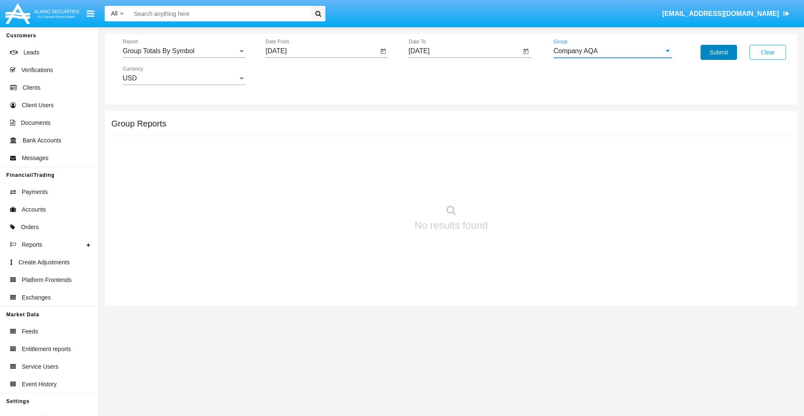
click at [719, 52] on button "Submit" at bounding box center [719, 52] width 36 height 15
click at [184, 51] on span "Report" at bounding box center [180, 51] width 115 height 8
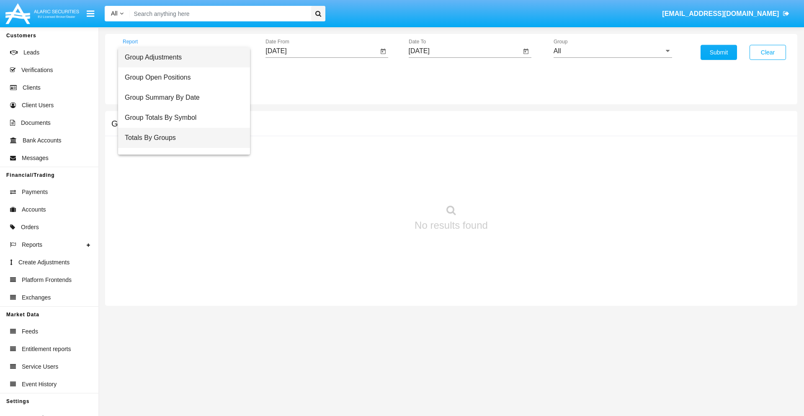
click at [181, 138] on span "Totals By Groups" at bounding box center [184, 138] width 119 height 20
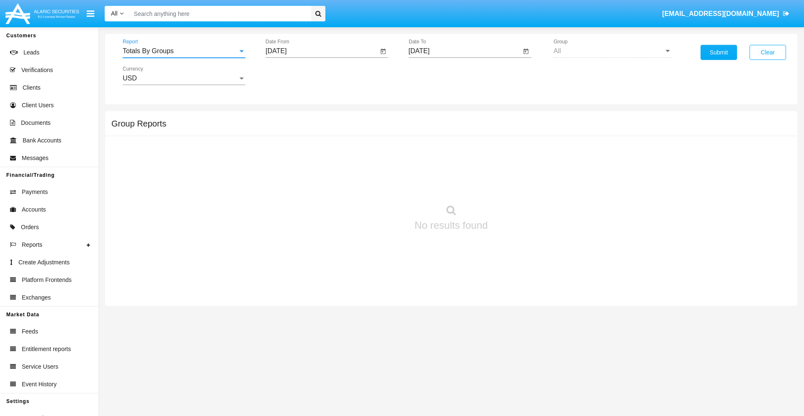
click at [322, 51] on input "[DATE]" at bounding box center [322, 51] width 113 height 8
click at [293, 75] on span "[DATE]" at bounding box center [285, 75] width 18 height 7
click at [315, 168] on div "2019" at bounding box center [315, 168] width 26 height 15
click at [286, 118] on div "JAN" at bounding box center [286, 118] width 26 height 15
click at [313, 128] on div "1" at bounding box center [312, 128] width 15 height 15
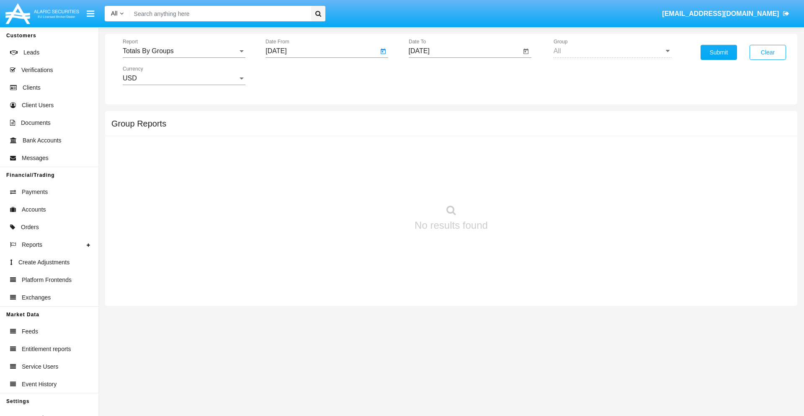
type input "[DATE]"
click at [465, 51] on input "[DATE]" at bounding box center [465, 51] width 113 height 8
click at [436, 75] on span "[DATE]" at bounding box center [429, 75] width 18 height 7
click at [458, 168] on div "2019" at bounding box center [458, 168] width 26 height 15
click at [429, 118] on div "JAN" at bounding box center [429, 118] width 26 height 15
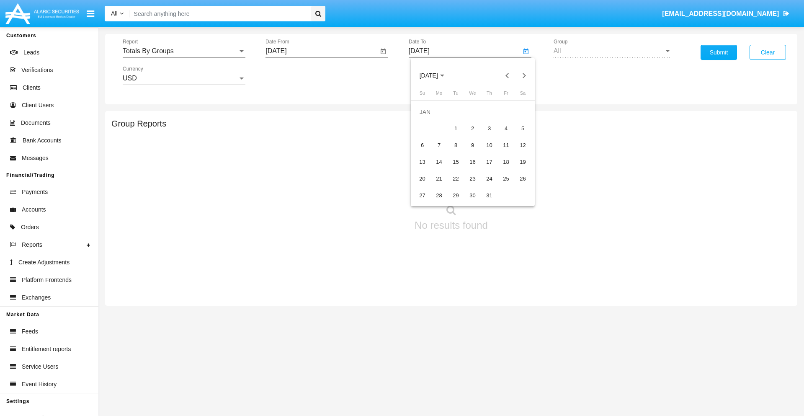
click at [456, 128] on div "1" at bounding box center [456, 128] width 15 height 15
type input "[DATE]"
click at [719, 52] on button "Submit" at bounding box center [719, 52] width 36 height 15
click at [184, 51] on span "Report" at bounding box center [180, 51] width 115 height 8
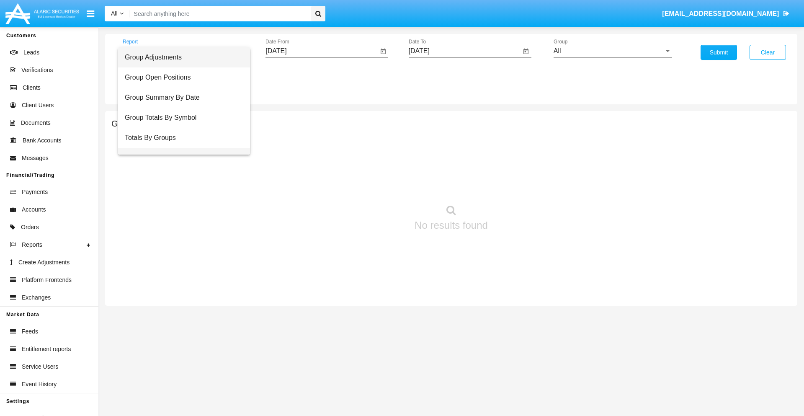
click at [181, 148] on span "Group Fees By Destination" at bounding box center [184, 158] width 119 height 20
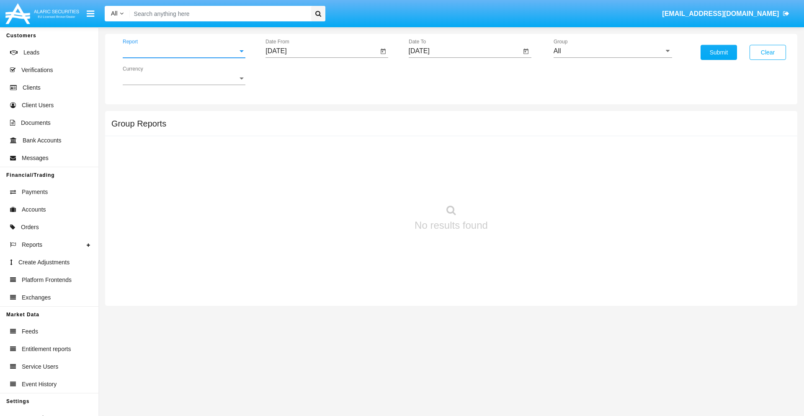
scroll to position [13, 0]
click at [322, 51] on input "[DATE]" at bounding box center [322, 51] width 113 height 8
click at [293, 75] on span "[DATE]" at bounding box center [285, 75] width 18 height 7
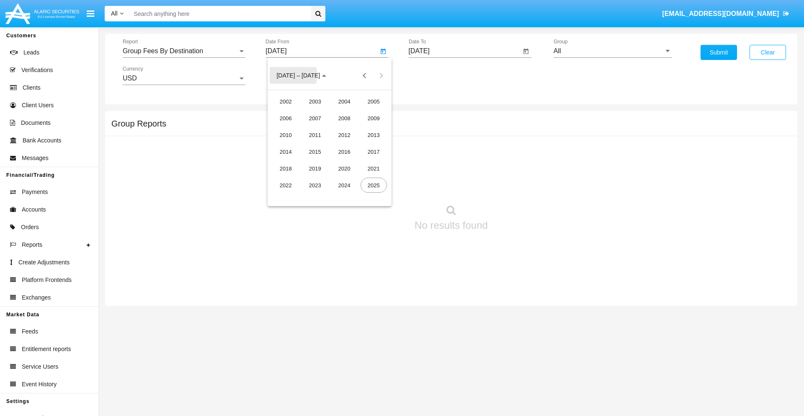
click at [315, 168] on div "2019" at bounding box center [315, 168] width 26 height 15
click at [286, 118] on div "JAN" at bounding box center [286, 118] width 26 height 15
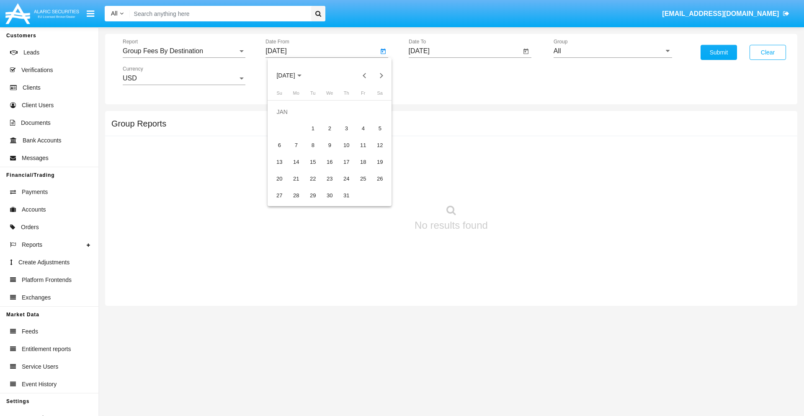
click at [313, 128] on div "1" at bounding box center [312, 128] width 15 height 15
type input "[DATE]"
click at [465, 51] on input "[DATE]" at bounding box center [465, 51] width 113 height 8
click at [436, 75] on span "[DATE]" at bounding box center [429, 75] width 18 height 7
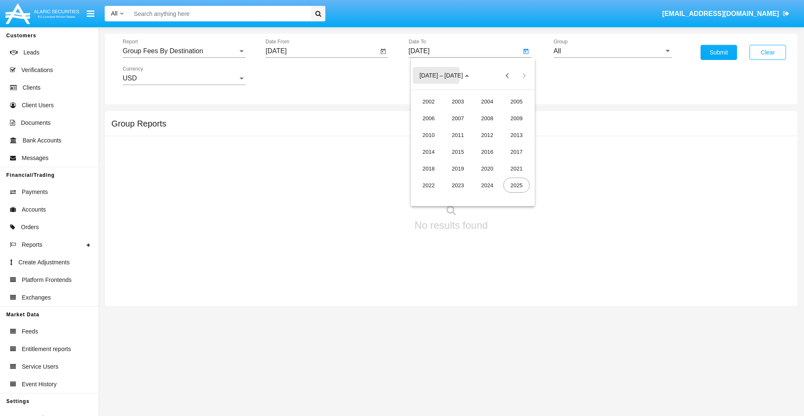
click at [458, 168] on div "2019" at bounding box center [458, 168] width 26 height 15
click at [429, 118] on div "JAN" at bounding box center [429, 118] width 26 height 15
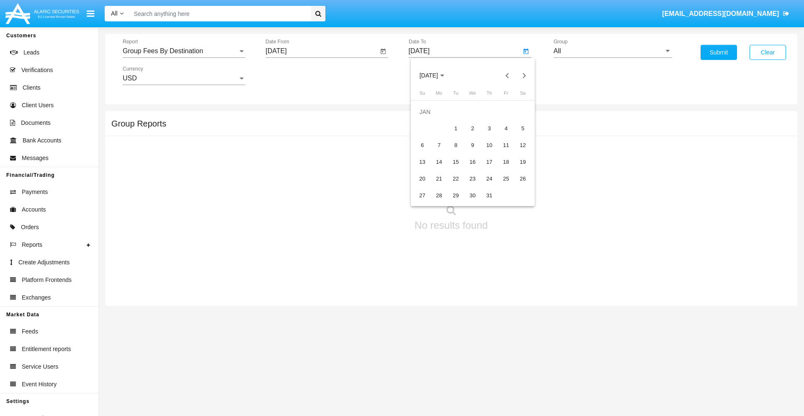
click at [456, 128] on div "1" at bounding box center [456, 128] width 15 height 15
type input "[DATE]"
click at [613, 51] on input "All" at bounding box center [613, 51] width 119 height 8
click at [584, 346] on span "Company AQA" at bounding box center [585, 349] width 44 height 7
type input "Company AQA"
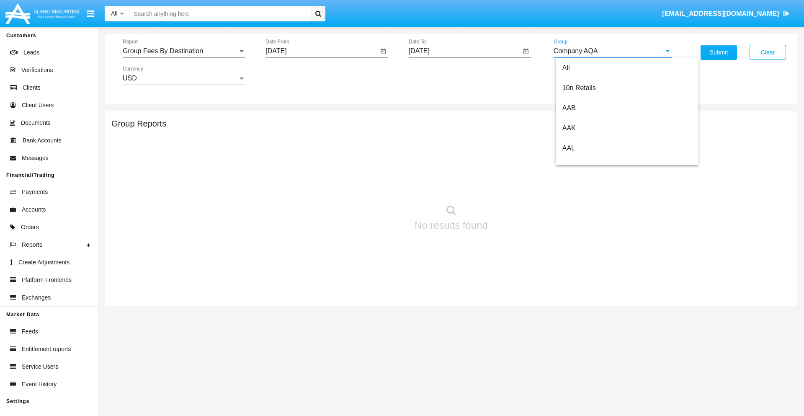
scroll to position [0, 0]
click at [719, 52] on button "Submit" at bounding box center [719, 52] width 36 height 15
click at [184, 51] on span "Report" at bounding box center [180, 51] width 115 height 8
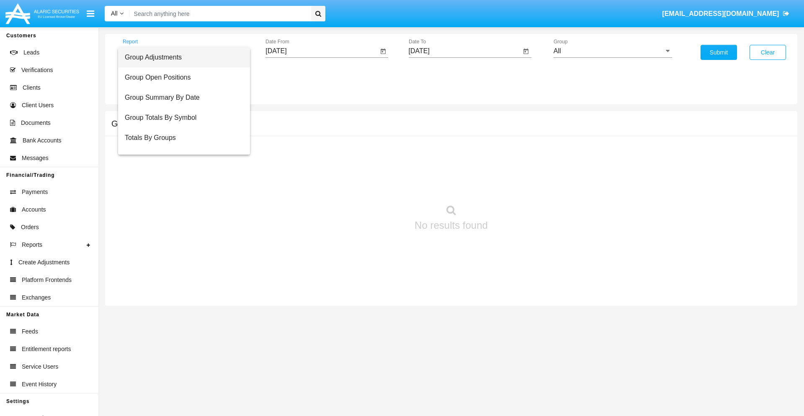
scroll to position [34, 0]
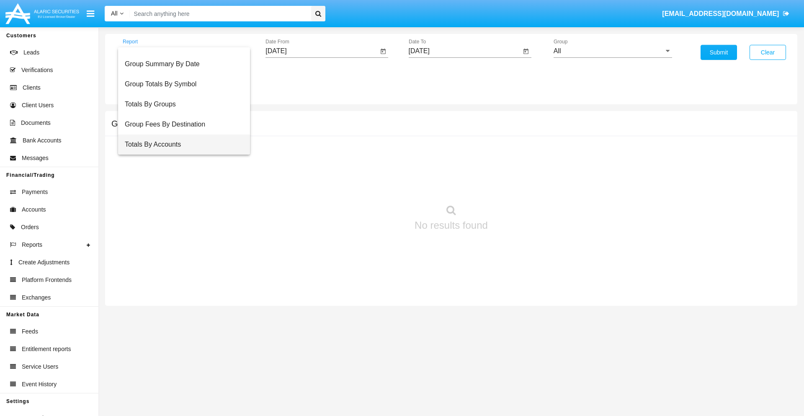
click at [181, 145] on span "Totals By Accounts" at bounding box center [184, 144] width 119 height 20
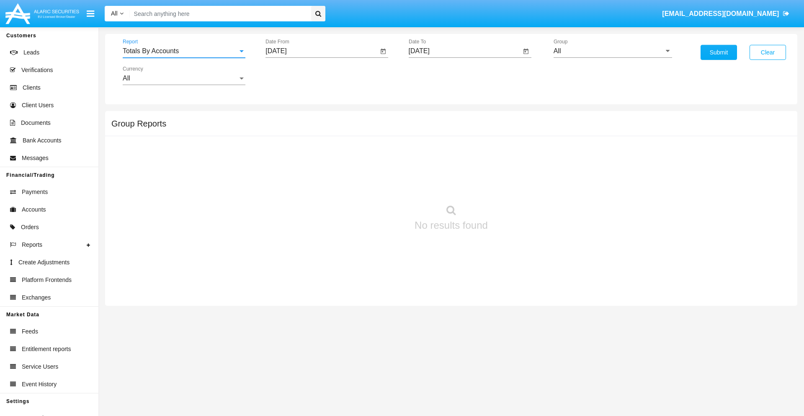
click at [322, 51] on input "[DATE]" at bounding box center [322, 51] width 113 height 8
click at [293, 75] on span "[DATE]" at bounding box center [285, 75] width 18 height 7
click at [315, 168] on div "2019" at bounding box center [315, 168] width 26 height 15
click at [286, 118] on div "JAN" at bounding box center [286, 118] width 26 height 15
click at [313, 128] on div "1" at bounding box center [312, 128] width 15 height 15
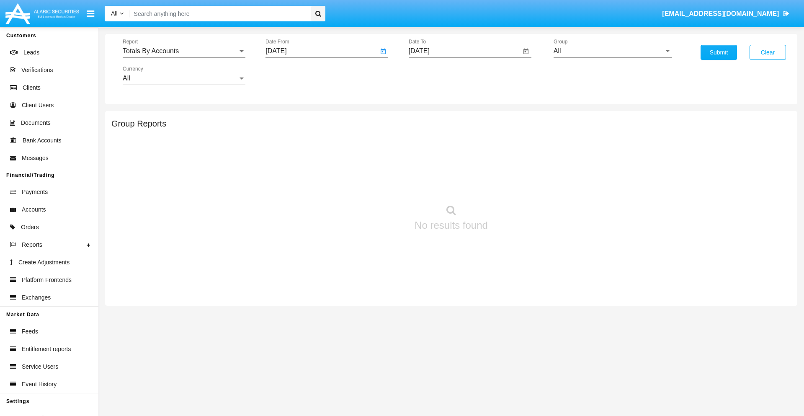
type input "01/01/19"
click at [465, 51] on input "[DATE]" at bounding box center [465, 51] width 113 height 8
click at [436, 75] on span "[DATE]" at bounding box center [429, 75] width 18 height 7
click at [458, 168] on div "2019" at bounding box center [458, 168] width 26 height 15
click at [429, 118] on div "JAN" at bounding box center [429, 118] width 26 height 15
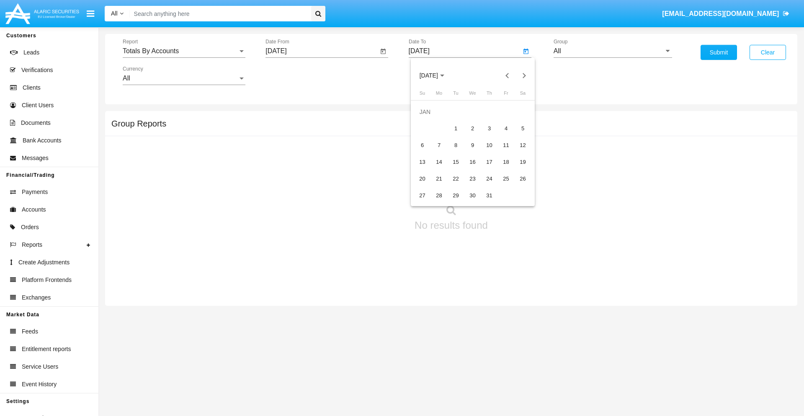
click at [456, 128] on div "1" at bounding box center [456, 128] width 15 height 15
type input "01/01/19"
click at [613, 51] on input "All" at bounding box center [613, 51] width 119 height 8
click at [584, 346] on span "Company AQA" at bounding box center [585, 349] width 44 height 7
type input "Company AQA"
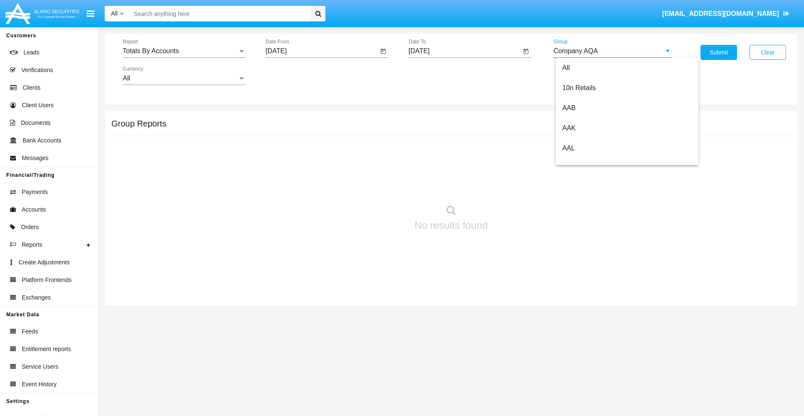
scroll to position [0, 0]
click at [719, 52] on button "Submit" at bounding box center [719, 52] width 36 height 15
click at [184, 51] on span "Report" at bounding box center [180, 51] width 115 height 8
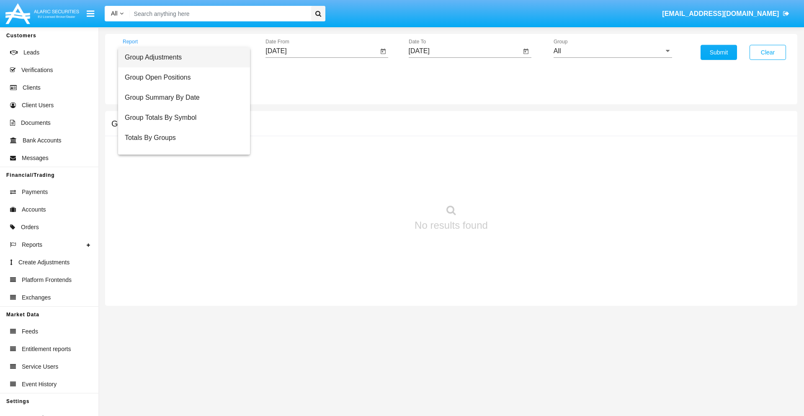
click at [181, 57] on span "Group Adjustments" at bounding box center [184, 57] width 119 height 20
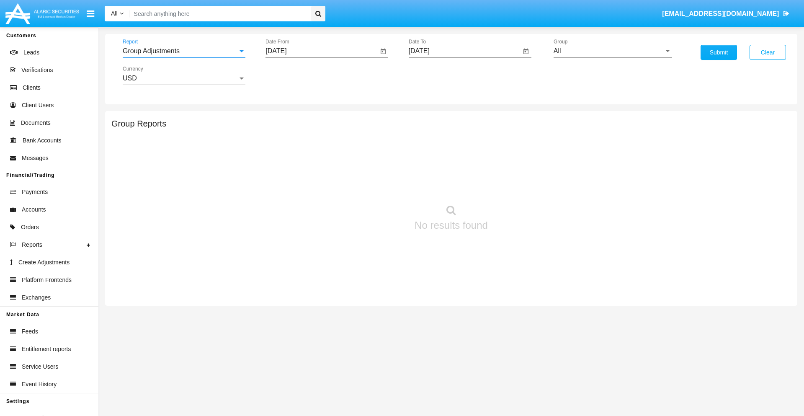
click at [322, 51] on input "[DATE]" at bounding box center [322, 51] width 113 height 8
click at [293, 75] on span "[DATE]" at bounding box center [285, 75] width 18 height 7
click at [374, 185] on div "2025" at bounding box center [374, 185] width 26 height 15
click at [315, 135] on div "JUN" at bounding box center [315, 134] width 26 height 15
click at [296, 145] on div "9" at bounding box center [296, 145] width 15 height 15
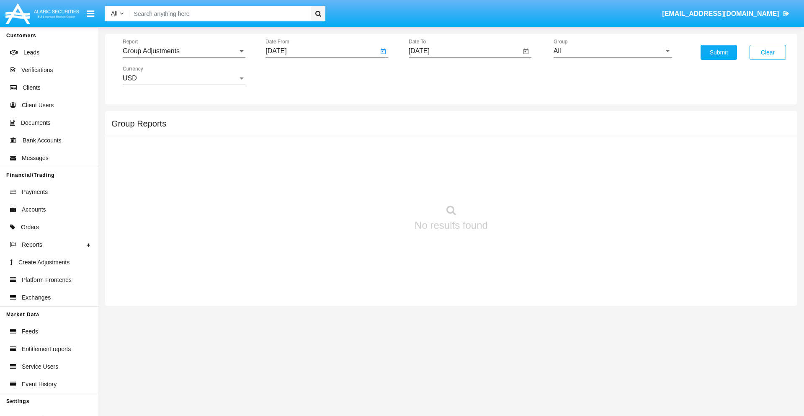
type input "06/09/25"
click at [465, 51] on input "[DATE]" at bounding box center [465, 51] width 113 height 8
click at [436, 75] on span "SEP 2025" at bounding box center [429, 75] width 18 height 7
click at [517, 185] on div "2025" at bounding box center [517, 185] width 26 height 15
click at [429, 152] on div "SEP" at bounding box center [429, 151] width 26 height 15
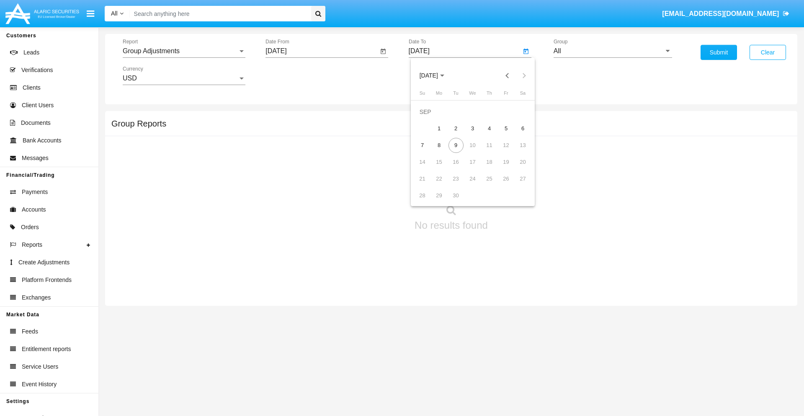
click at [456, 145] on div "9" at bounding box center [456, 145] width 15 height 15
type input "09/09/25"
click at [613, 51] on input "All" at bounding box center [613, 51] width 119 height 8
click at [584, 346] on span "Company AQA" at bounding box center [585, 349] width 44 height 7
type input "Company AQA"
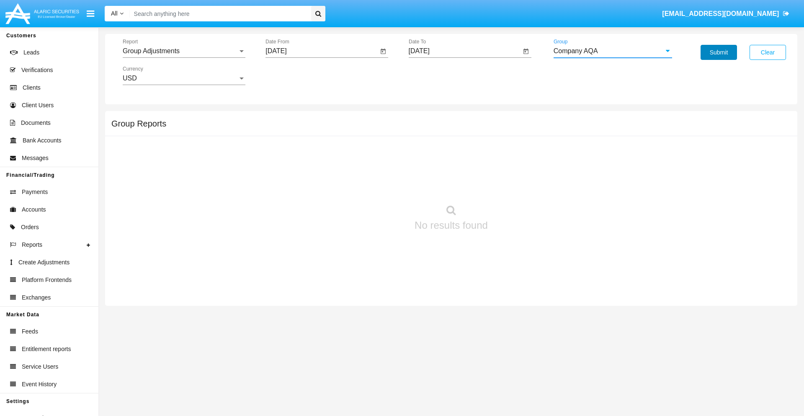
click at [719, 52] on button "Submit" at bounding box center [719, 52] width 36 height 15
click at [184, 51] on span "Report" at bounding box center [180, 51] width 115 height 8
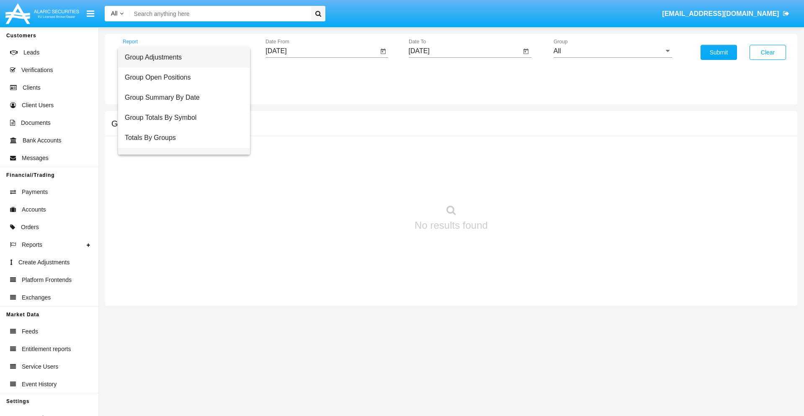
click at [181, 148] on span "Group Fees By Destination" at bounding box center [184, 158] width 119 height 20
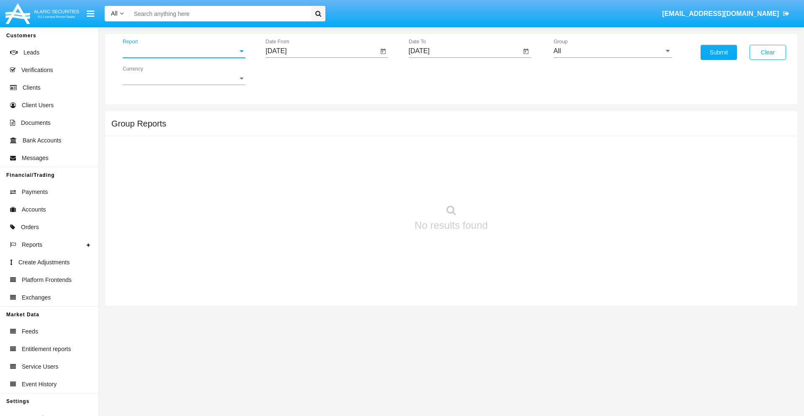
scroll to position [13, 0]
click at [322, 51] on input "[DATE]" at bounding box center [322, 51] width 113 height 8
click at [293, 75] on span "SEP 2025" at bounding box center [285, 75] width 18 height 7
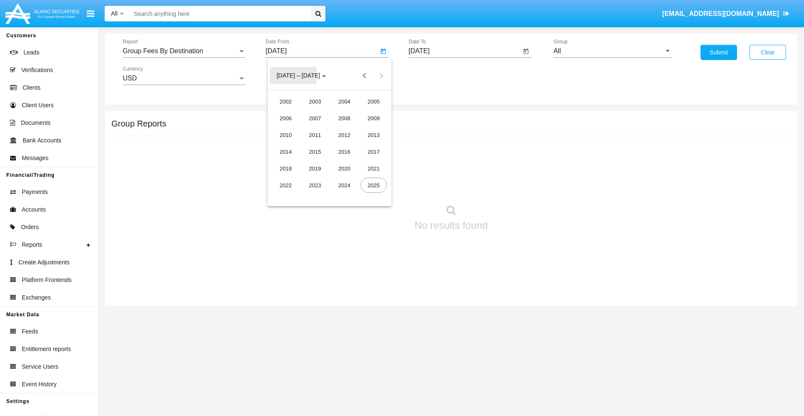
click at [374, 185] on div "2025" at bounding box center [374, 185] width 26 height 15
click at [344, 135] on div "JUL" at bounding box center [344, 134] width 26 height 15
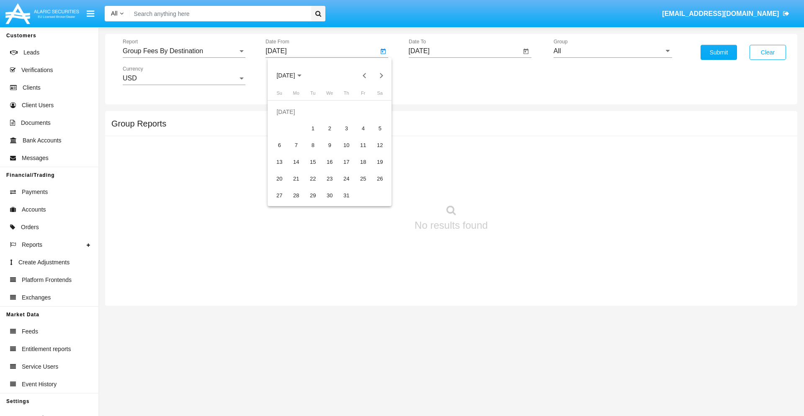
click at [330, 145] on div "9" at bounding box center [329, 145] width 15 height 15
type input "07/09/25"
click at [465, 51] on input "[DATE]" at bounding box center [465, 51] width 113 height 8
click at [436, 75] on span "SEP 2025" at bounding box center [429, 75] width 18 height 7
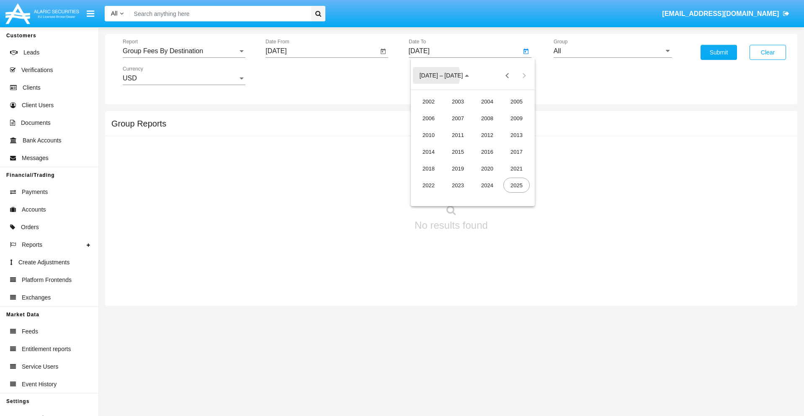
click at [517, 185] on div "2025" at bounding box center [517, 185] width 26 height 15
click at [429, 152] on div "SEP" at bounding box center [429, 151] width 26 height 15
click at [456, 145] on div "9" at bounding box center [456, 145] width 15 height 15
type input "09/09/25"
click at [613, 51] on input "All" at bounding box center [613, 51] width 119 height 8
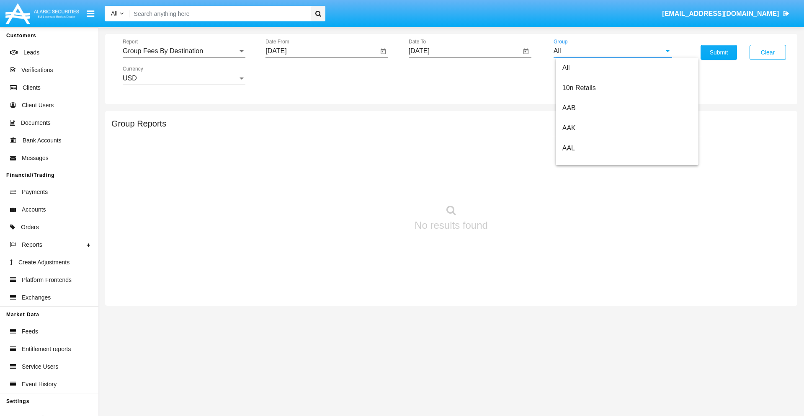
scroll to position [449, 0]
click at [589, 161] on span "Hammer Web Lite" at bounding box center [590, 161] width 54 height 7
type input "Hammer Web Lite"
click at [719, 52] on button "Submit" at bounding box center [719, 52] width 36 height 15
click at [184, 51] on span "Report" at bounding box center [180, 51] width 115 height 8
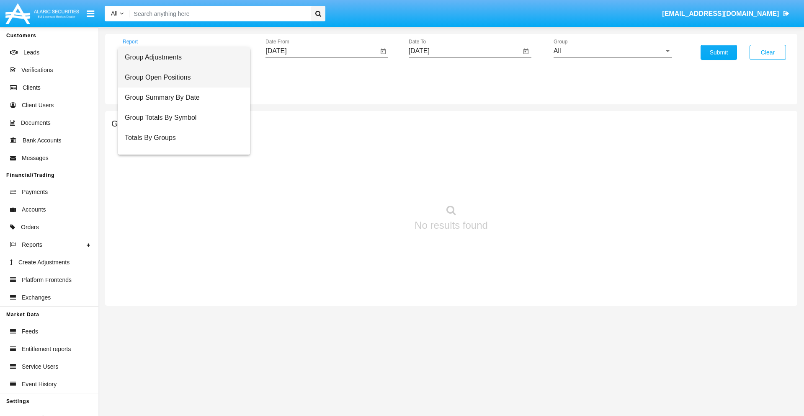
click at [181, 78] on span "Group Open Positions" at bounding box center [184, 77] width 119 height 20
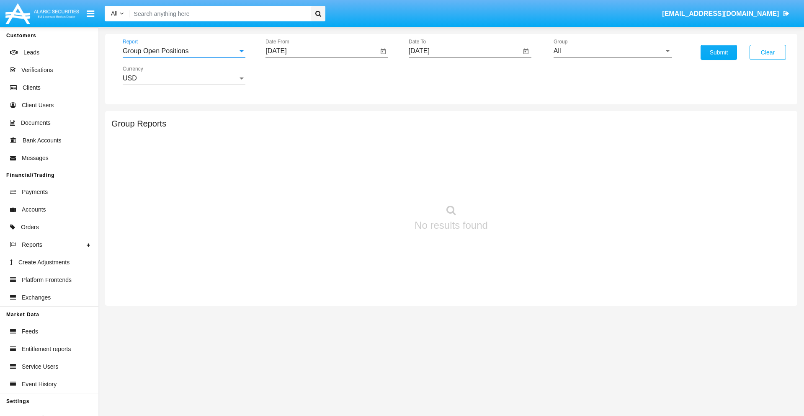
click at [322, 51] on input "[DATE]" at bounding box center [322, 51] width 113 height 8
click at [293, 75] on span "[DATE]" at bounding box center [285, 75] width 18 height 7
click at [374, 185] on div "2025" at bounding box center [374, 185] width 26 height 15
click at [374, 135] on div "AUG" at bounding box center [374, 134] width 26 height 15
click at [380, 128] on div "9" at bounding box center [379, 128] width 15 height 15
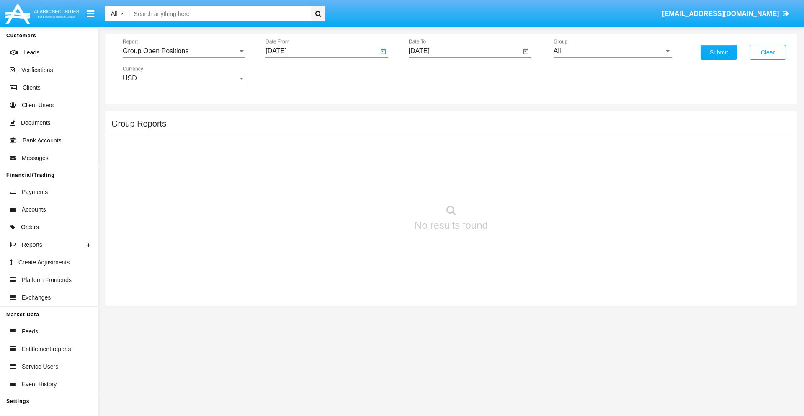
type input "[DATE]"
click at [465, 51] on input "[DATE]" at bounding box center [465, 51] width 113 height 8
click at [436, 75] on span "[DATE]" at bounding box center [429, 75] width 18 height 7
click at [517, 185] on div "2025" at bounding box center [517, 185] width 26 height 15
click at [456, 145] on div "9" at bounding box center [456, 145] width 15 height 15
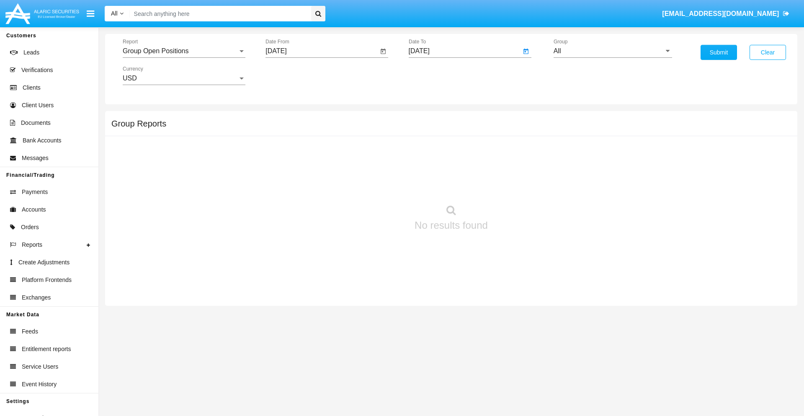
type input "[DATE]"
click at [613, 51] on input "All" at bounding box center [613, 51] width 119 height 8
type input "Hammer Web Lite"
click at [719, 52] on button "Submit" at bounding box center [719, 52] width 36 height 15
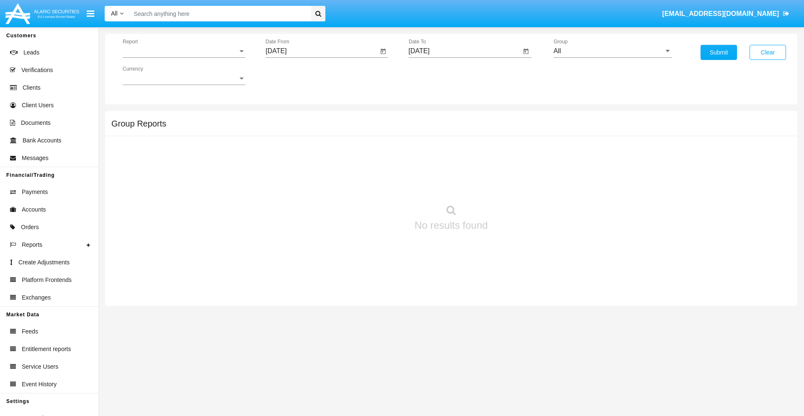
click at [184, 51] on span "Report" at bounding box center [180, 51] width 115 height 8
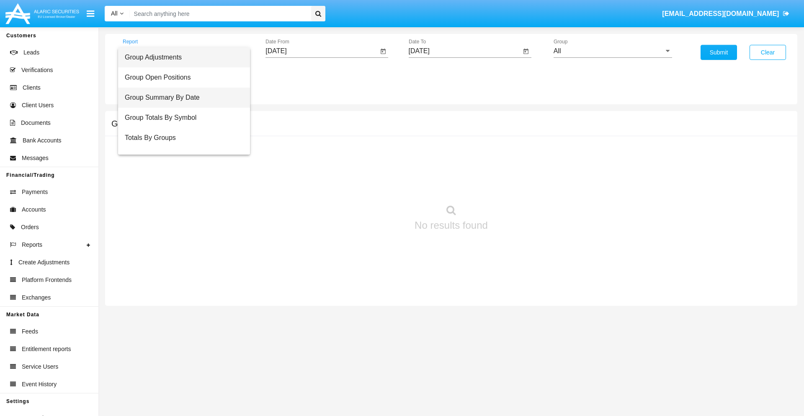
click at [181, 98] on span "Group Summary By Date" at bounding box center [184, 98] width 119 height 20
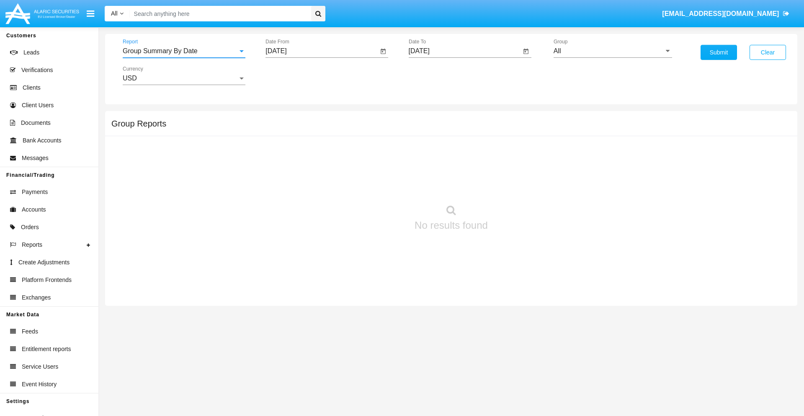
click at [322, 51] on input "[DATE]" at bounding box center [322, 51] width 113 height 8
click at [293, 75] on span "[DATE]" at bounding box center [285, 75] width 18 height 7
click at [374, 185] on div "2025" at bounding box center [374, 185] width 26 height 15
click at [374, 135] on div "AUG" at bounding box center [374, 134] width 26 height 15
click at [380, 128] on div "9" at bounding box center [379, 128] width 15 height 15
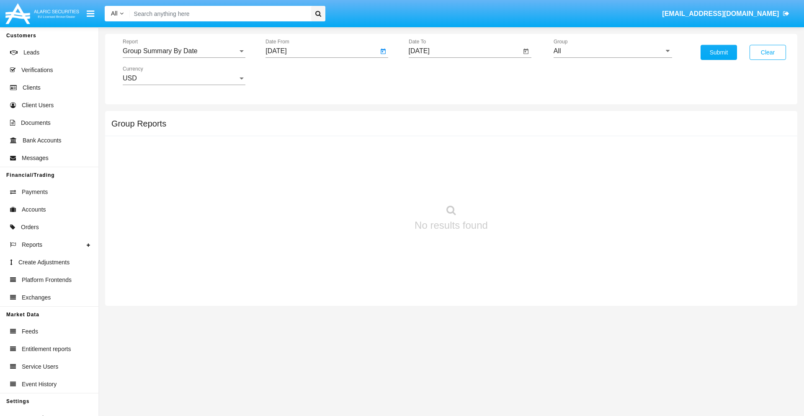
type input "[DATE]"
click at [465, 51] on input "[DATE]" at bounding box center [465, 51] width 113 height 8
click at [436, 75] on span "[DATE]" at bounding box center [429, 75] width 18 height 7
click at [517, 185] on div "2025" at bounding box center [517, 185] width 26 height 15
click at [429, 152] on div "SEP" at bounding box center [429, 151] width 26 height 15
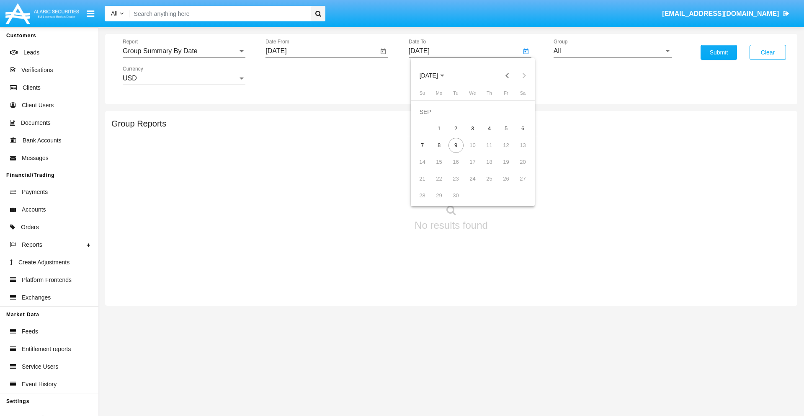
click at [456, 145] on div "9" at bounding box center [456, 145] width 15 height 15
type input "[DATE]"
click at [613, 51] on input "All" at bounding box center [613, 51] width 119 height 8
type input "Hammer Web Lite"
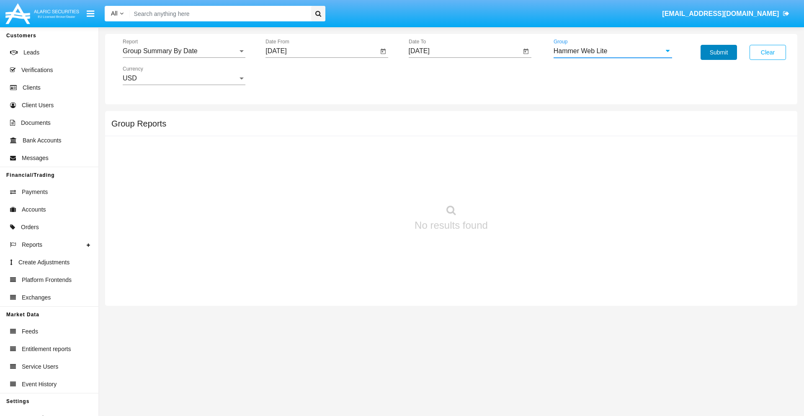
click at [719, 52] on button "Submit" at bounding box center [719, 52] width 36 height 15
click at [184, 51] on span "Report" at bounding box center [180, 51] width 115 height 8
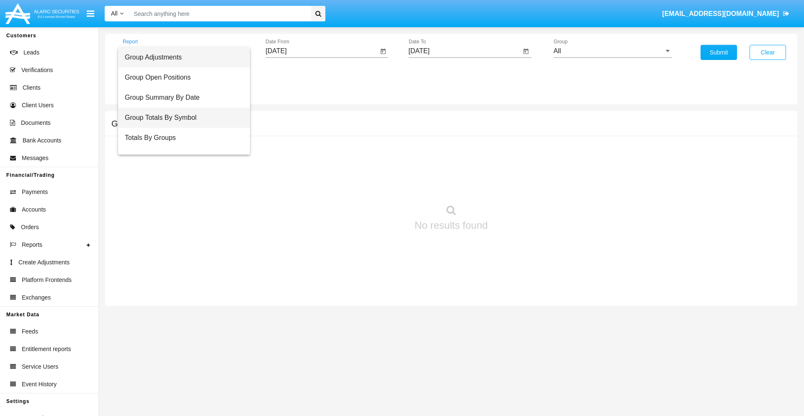
click at [181, 118] on span "Group Totals By Symbol" at bounding box center [184, 118] width 119 height 20
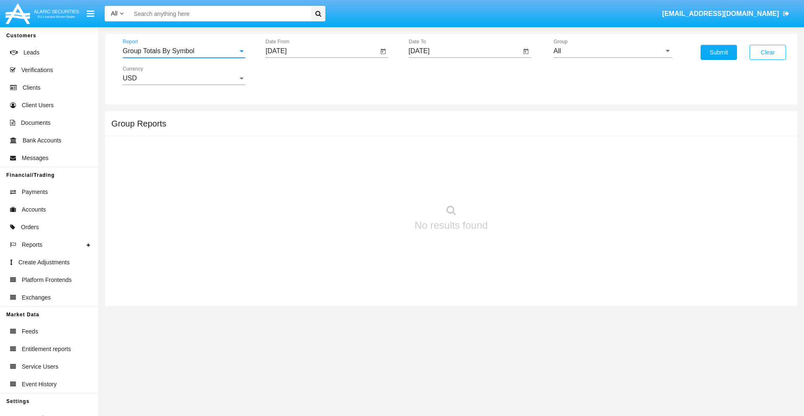
click at [322, 51] on input "[DATE]" at bounding box center [322, 51] width 113 height 8
click at [293, 75] on span "[DATE]" at bounding box center [285, 75] width 18 height 7
click at [374, 185] on div "2025" at bounding box center [374, 185] width 26 height 15
click at [374, 135] on div "AUG" at bounding box center [374, 134] width 26 height 15
click at [380, 128] on div "9" at bounding box center [379, 128] width 15 height 15
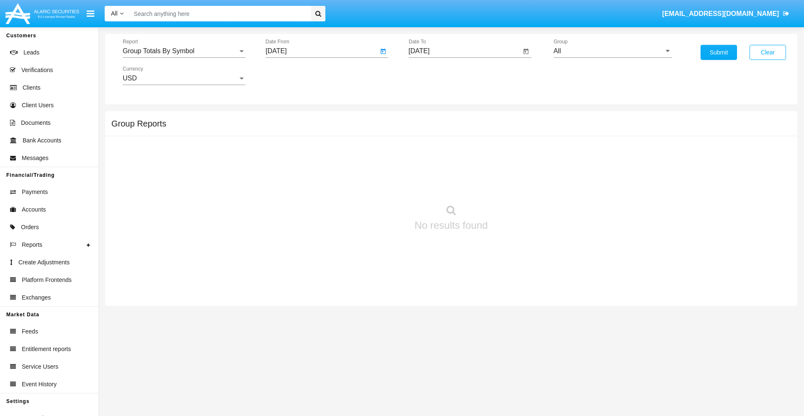
type input "[DATE]"
click at [465, 51] on input "[DATE]" at bounding box center [465, 51] width 113 height 8
click at [436, 75] on span "[DATE]" at bounding box center [429, 75] width 18 height 7
click at [517, 185] on div "2025" at bounding box center [517, 185] width 26 height 15
click at [429, 152] on div "SEP" at bounding box center [429, 151] width 26 height 15
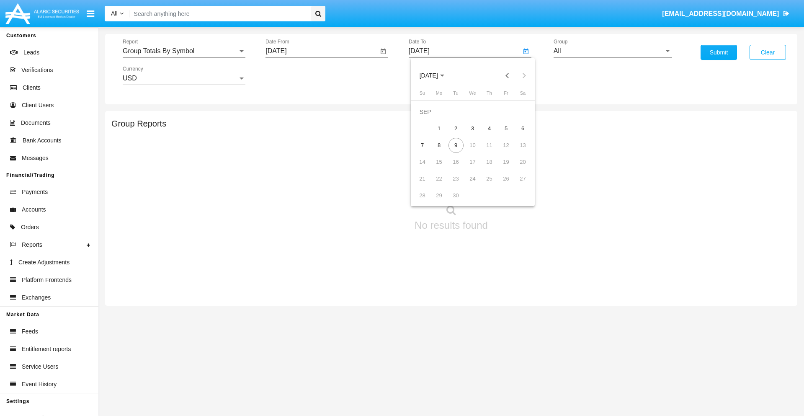
click at [456, 145] on div "9" at bounding box center [456, 145] width 15 height 15
type input "[DATE]"
click at [613, 51] on input "All" at bounding box center [613, 51] width 119 height 8
type input "Hammer Web Lite"
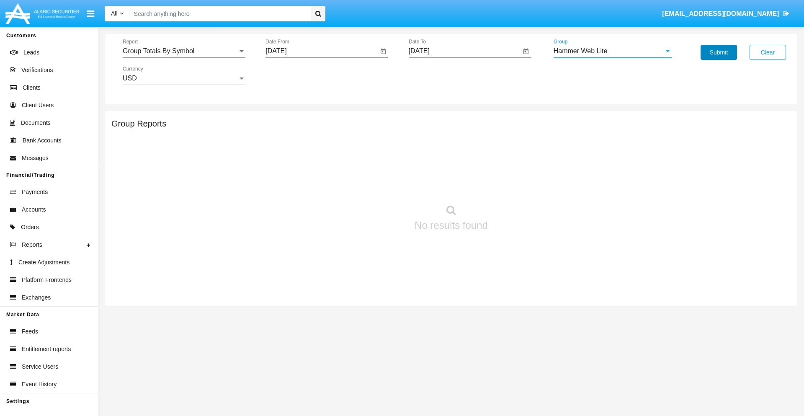
click at [719, 52] on button "Submit" at bounding box center [719, 52] width 36 height 15
click at [184, 51] on span "Report" at bounding box center [180, 51] width 115 height 8
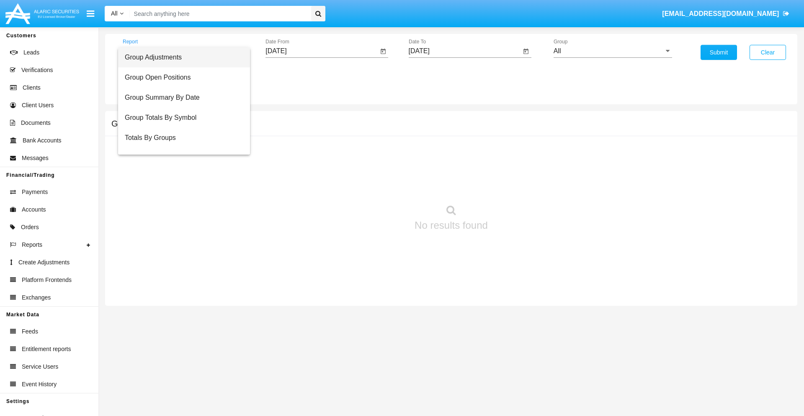
click at [181, 168] on span "Totals By Accounts" at bounding box center [184, 178] width 119 height 20
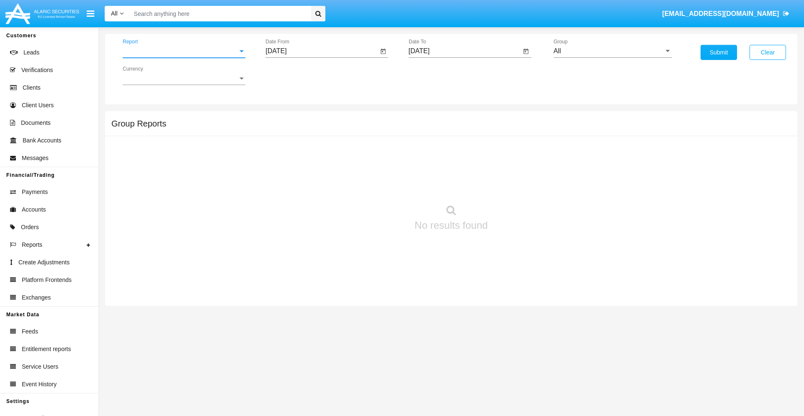
scroll to position [34, 0]
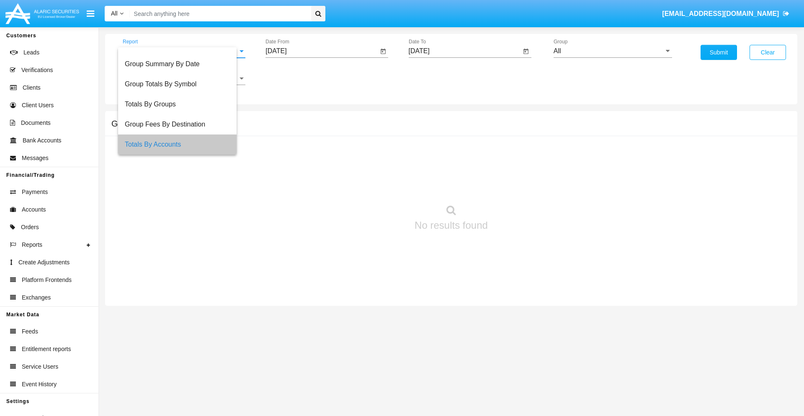
click at [322, 51] on input "[DATE]" at bounding box center [322, 51] width 113 height 8
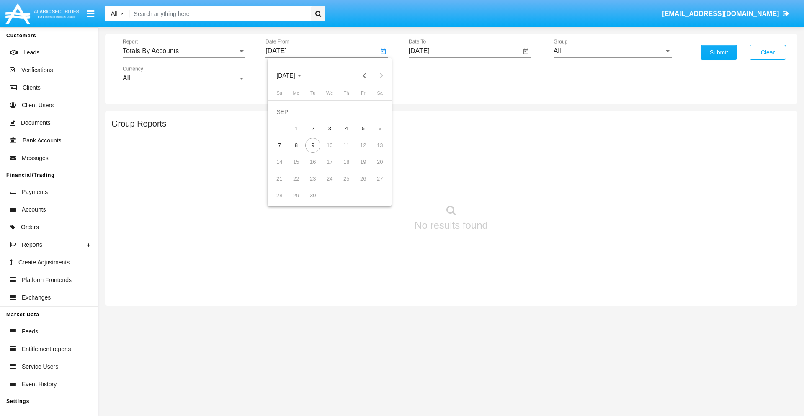
click at [293, 75] on span "[DATE]" at bounding box center [285, 75] width 18 height 7
click at [374, 185] on div "2025" at bounding box center [374, 185] width 26 height 15
click at [374, 135] on div "AUG" at bounding box center [374, 134] width 26 height 15
click at [296, 178] on div "25" at bounding box center [296, 178] width 15 height 15
type input "[DATE]"
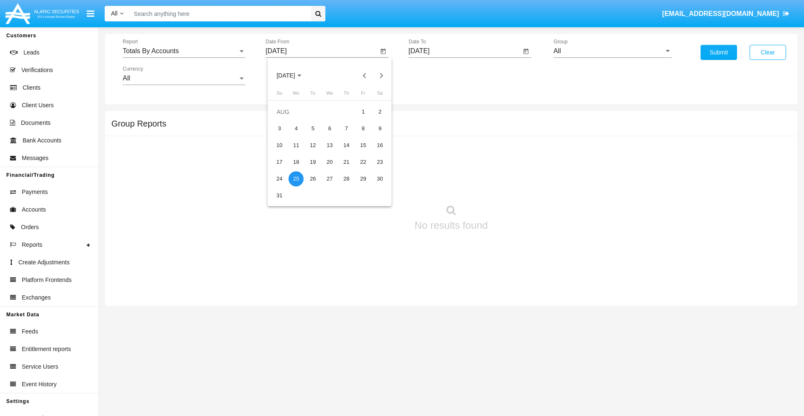
click at [465, 51] on input "[DATE]" at bounding box center [465, 51] width 113 height 8
click at [436, 75] on span "[DATE]" at bounding box center [429, 75] width 18 height 7
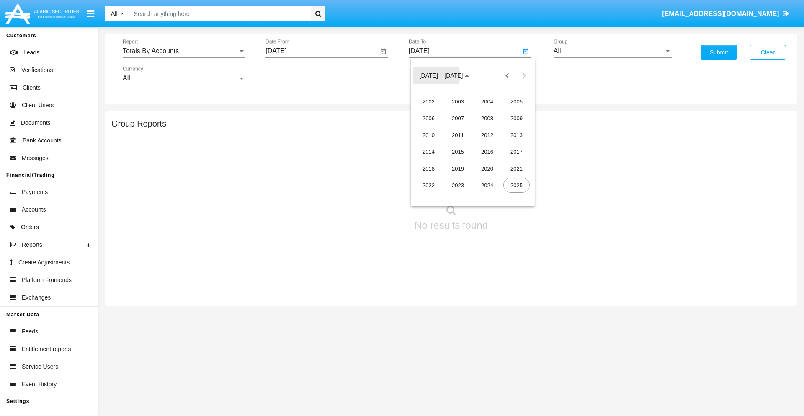
click at [517, 185] on div "2025" at bounding box center [517, 185] width 26 height 15
click at [429, 152] on div "SEP" at bounding box center [429, 151] width 26 height 15
click at [456, 145] on div "9" at bounding box center [456, 145] width 15 height 15
type input "[DATE]"
click at [613, 51] on input "All" at bounding box center [613, 51] width 119 height 8
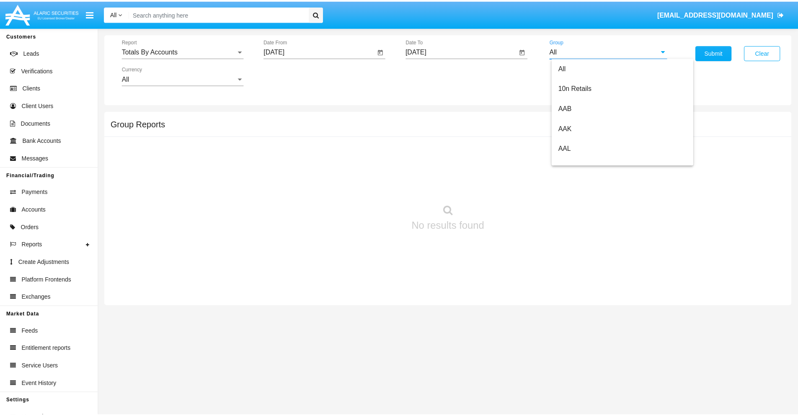
scroll to position [449, 0]
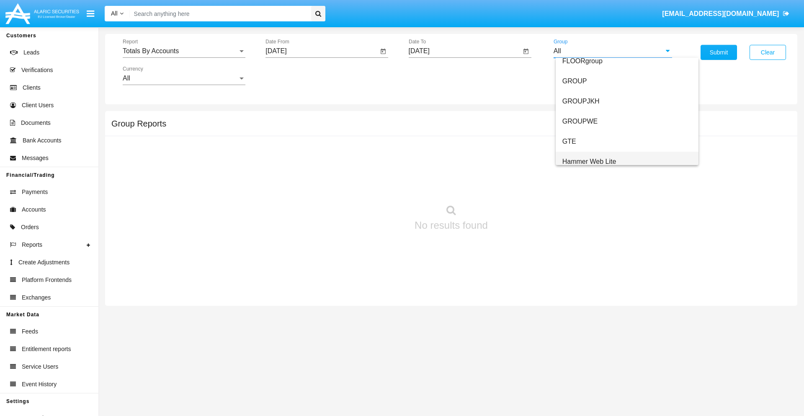
click at [589, 161] on span "Hammer Web Lite" at bounding box center [590, 161] width 54 height 7
type input "Hammer Web Lite"
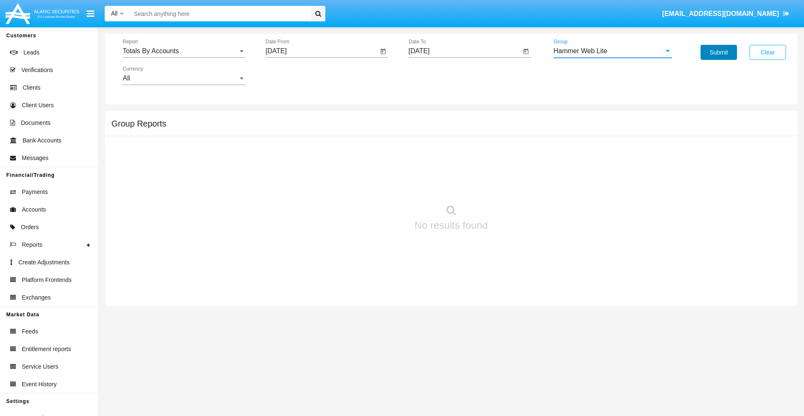
click at [719, 52] on button "Submit" at bounding box center [719, 52] width 36 height 15
click at [184, 51] on span "Report" at bounding box center [180, 51] width 115 height 8
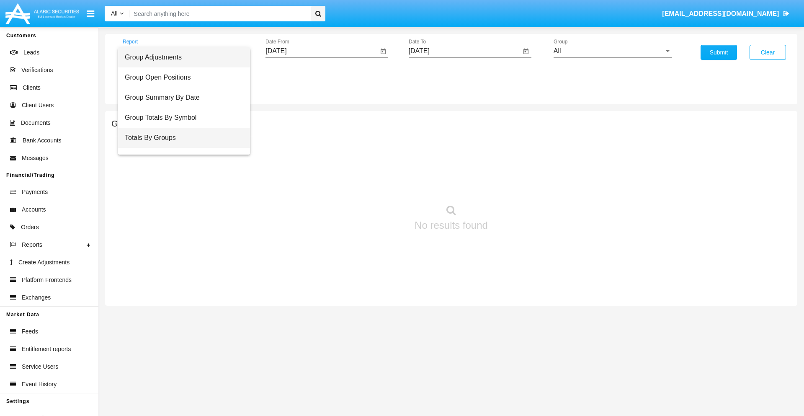
click at [181, 138] on span "Totals By Groups" at bounding box center [184, 138] width 119 height 20
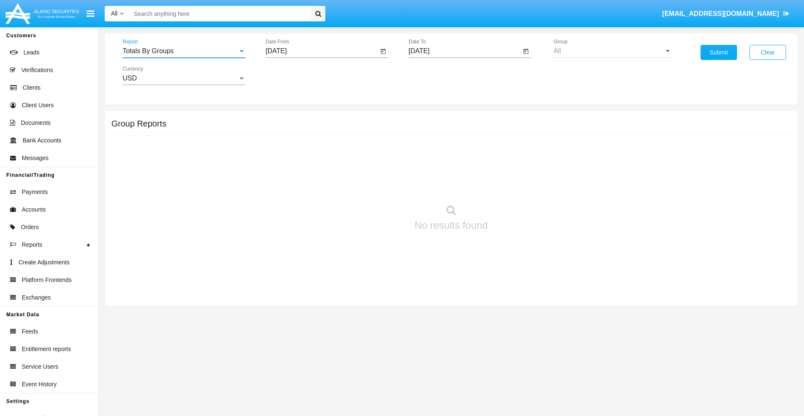
click at [322, 51] on input "[DATE]" at bounding box center [322, 51] width 113 height 8
click at [293, 75] on span "[DATE]" at bounding box center [285, 75] width 18 height 7
click at [374, 185] on div "2025" at bounding box center [374, 185] width 26 height 15
click at [374, 135] on div "AUG" at bounding box center [374, 134] width 26 height 15
click at [296, 178] on div "25" at bounding box center [296, 178] width 15 height 15
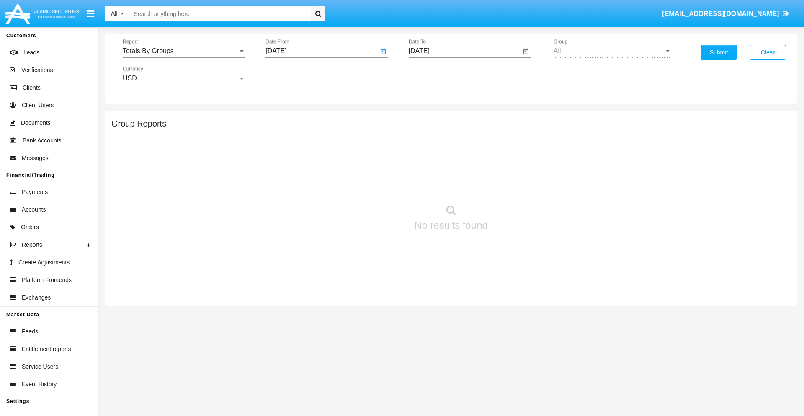
type input "[DATE]"
click at [465, 51] on input "[DATE]" at bounding box center [465, 51] width 113 height 8
click at [436, 75] on span "[DATE]" at bounding box center [429, 75] width 18 height 7
click at [517, 185] on div "2025" at bounding box center [517, 185] width 26 height 15
click at [429, 152] on div "SEP" at bounding box center [429, 151] width 26 height 15
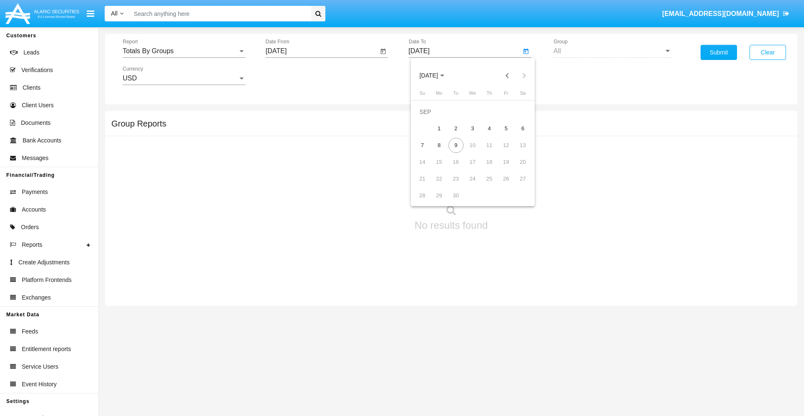
click at [456, 145] on div "9" at bounding box center [456, 145] width 15 height 15
type input "[DATE]"
click at [719, 52] on button "Submit" at bounding box center [719, 52] width 36 height 15
click at [184, 51] on span "Report" at bounding box center [180, 51] width 115 height 8
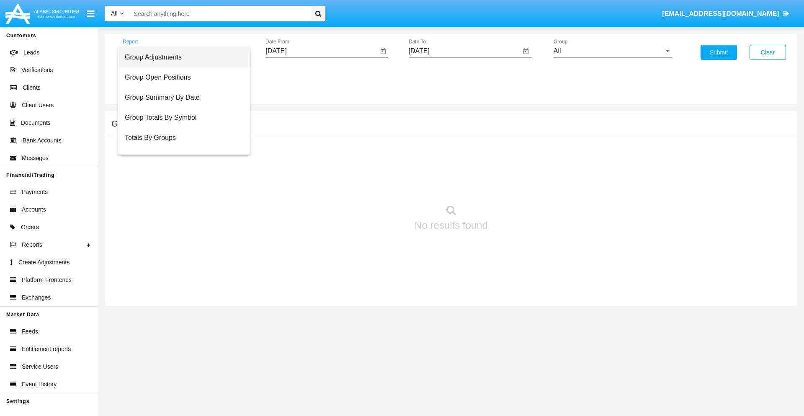
click at [181, 57] on span "Group Adjustments" at bounding box center [184, 57] width 119 height 20
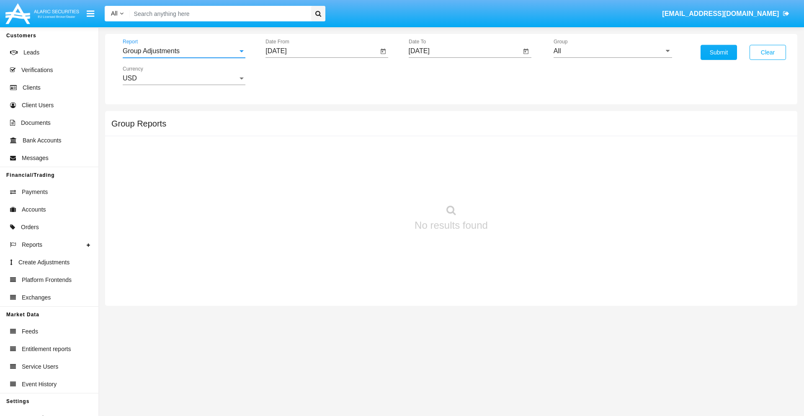
click at [613, 51] on input "All" at bounding box center [613, 51] width 119 height 8
click at [719, 52] on button "Submit" at bounding box center [719, 52] width 36 height 15
click at [184, 51] on span "Report" at bounding box center [180, 51] width 115 height 8
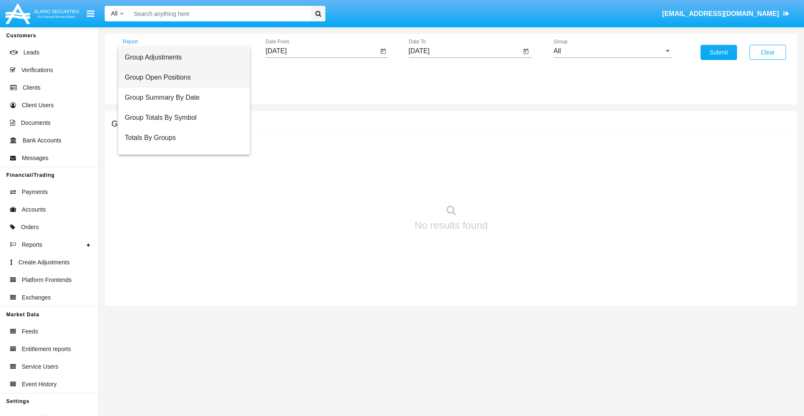
click at [181, 78] on span "Group Open Positions" at bounding box center [184, 77] width 119 height 20
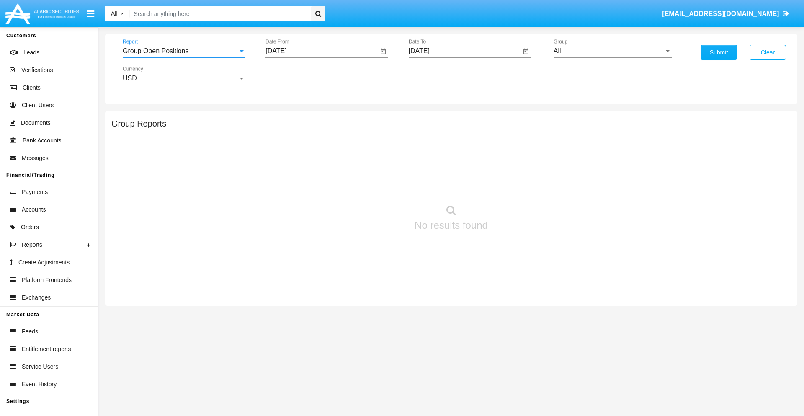
click at [613, 51] on input "All" at bounding box center [613, 51] width 119 height 8
click at [719, 52] on button "Submit" at bounding box center [719, 52] width 36 height 15
click at [184, 51] on span "Report" at bounding box center [180, 51] width 115 height 8
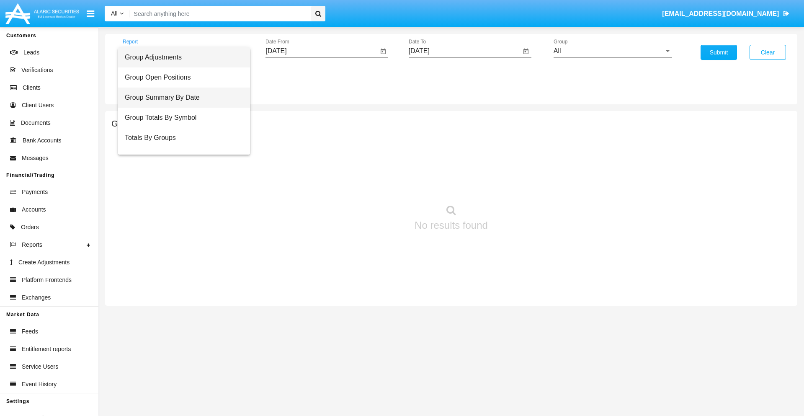
click at [181, 98] on span "Group Summary By Date" at bounding box center [184, 98] width 119 height 20
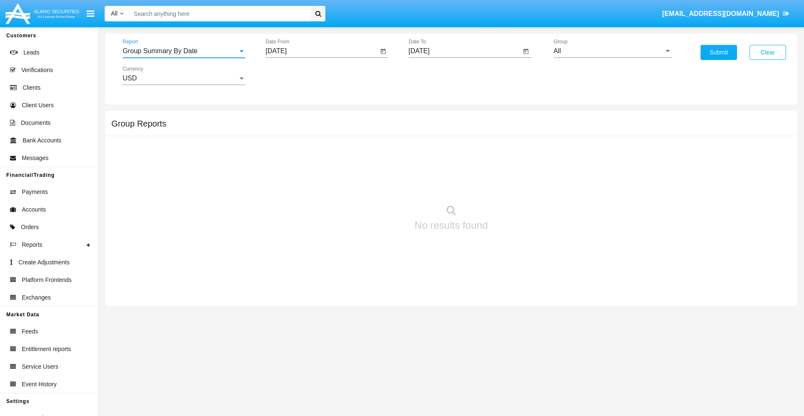
click at [613, 51] on input "All" at bounding box center [613, 51] width 119 height 8
click at [719, 52] on button "Submit" at bounding box center [719, 52] width 36 height 15
click at [184, 51] on span "Report" at bounding box center [180, 51] width 115 height 8
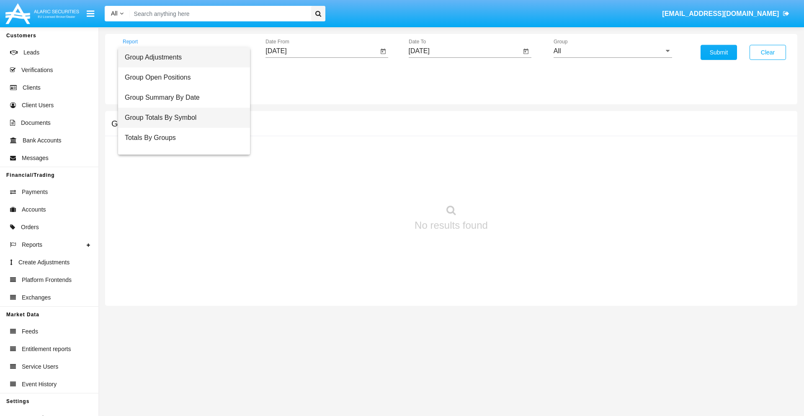
click at [181, 118] on span "Group Totals By Symbol" at bounding box center [184, 118] width 119 height 20
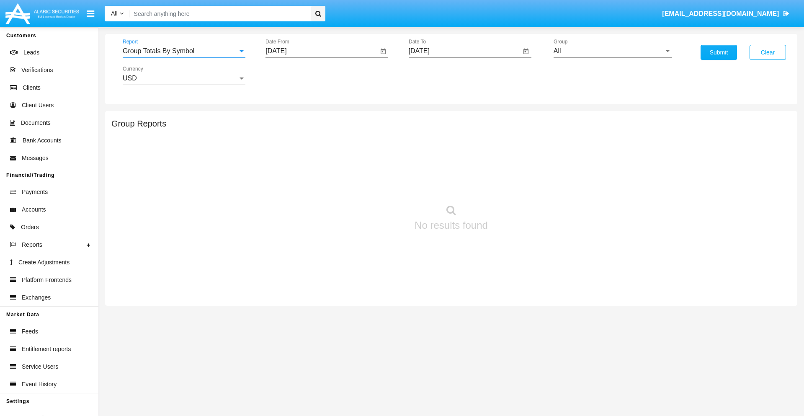
click at [613, 51] on input "All" at bounding box center [613, 51] width 119 height 8
click at [719, 52] on button "Submit" at bounding box center [719, 52] width 36 height 15
click at [184, 51] on span "Report" at bounding box center [180, 51] width 115 height 8
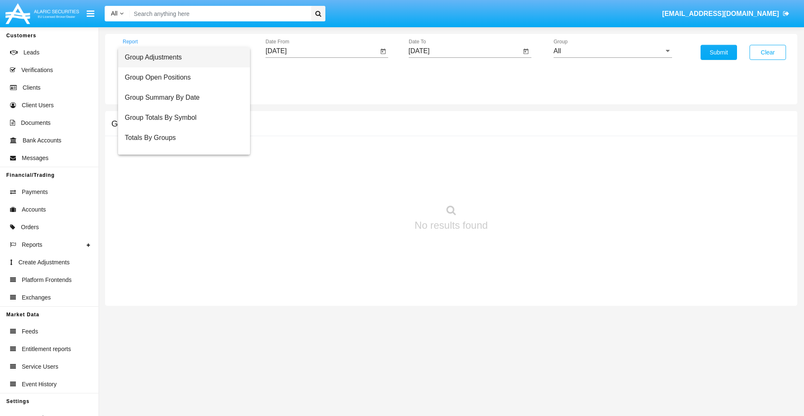
scroll to position [13, 0]
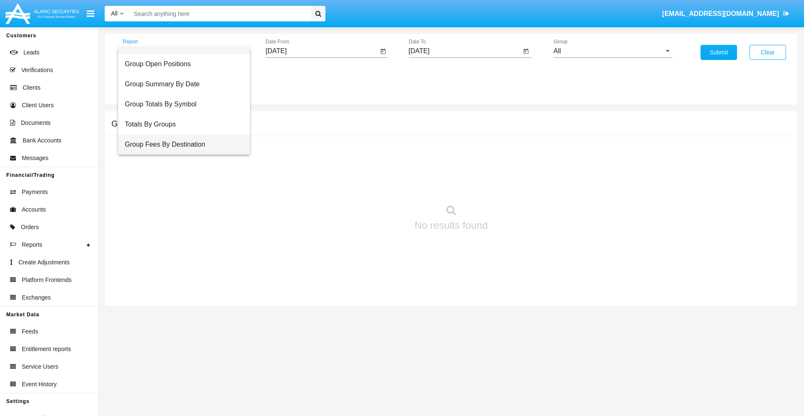
click at [181, 145] on span "Group Fees By Destination" at bounding box center [184, 144] width 119 height 20
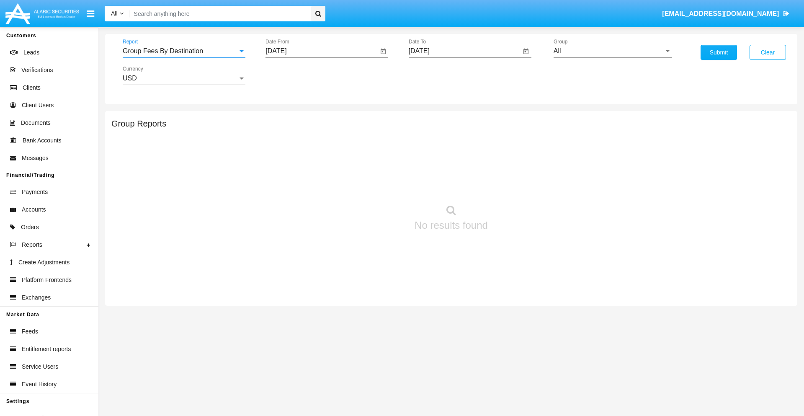
click at [613, 51] on input "All" at bounding box center [613, 51] width 119 height 8
click at [719, 52] on button "Submit" at bounding box center [719, 52] width 36 height 15
